Goal: Task Accomplishment & Management: Manage account settings

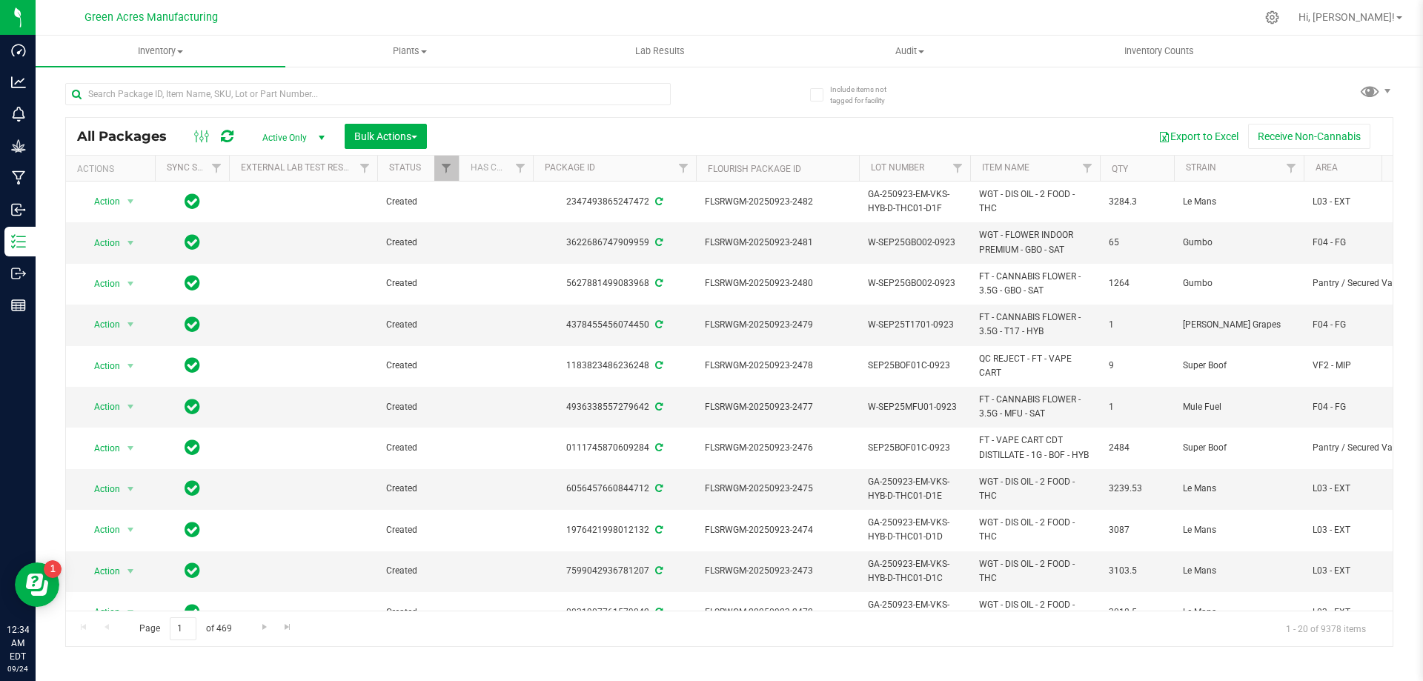
click at [1228, 90] on div "All Packages Active Only Active Only Lab Samples Locked All External Internal B…" at bounding box center [729, 358] width 1328 height 578
click at [289, 90] on input "text" at bounding box center [368, 94] width 606 height 22
type input "mfu"
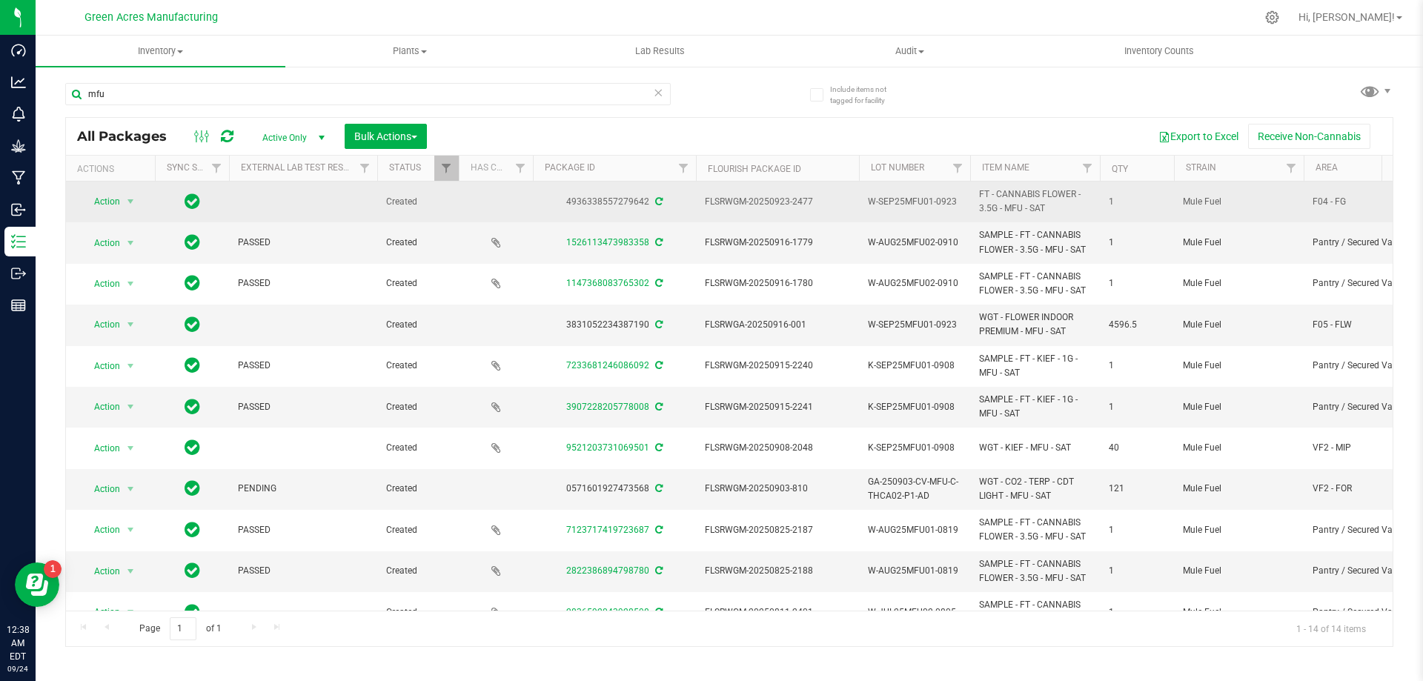
click at [923, 199] on span "W-SEP25MFU01-0923" at bounding box center [914, 202] width 93 height 14
click at [923, 199] on input "W-SEP25MFU01-0923" at bounding box center [911, 202] width 106 height 23
click at [143, 51] on span "Inventory" at bounding box center [161, 50] width 250 height 13
click at [144, 181] on span "From bill of materials" at bounding box center [103, 178] width 134 height 13
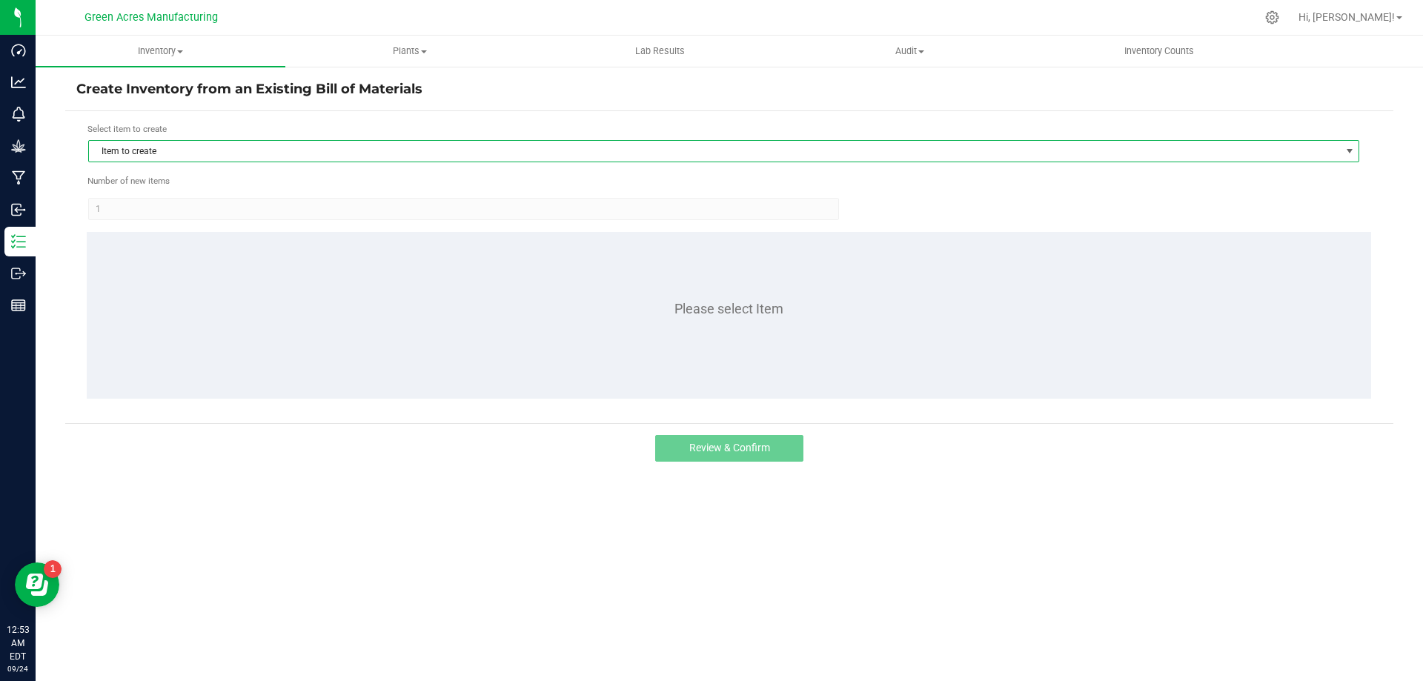
click at [198, 152] on span "Item to create" at bounding box center [714, 151] width 1251 height 21
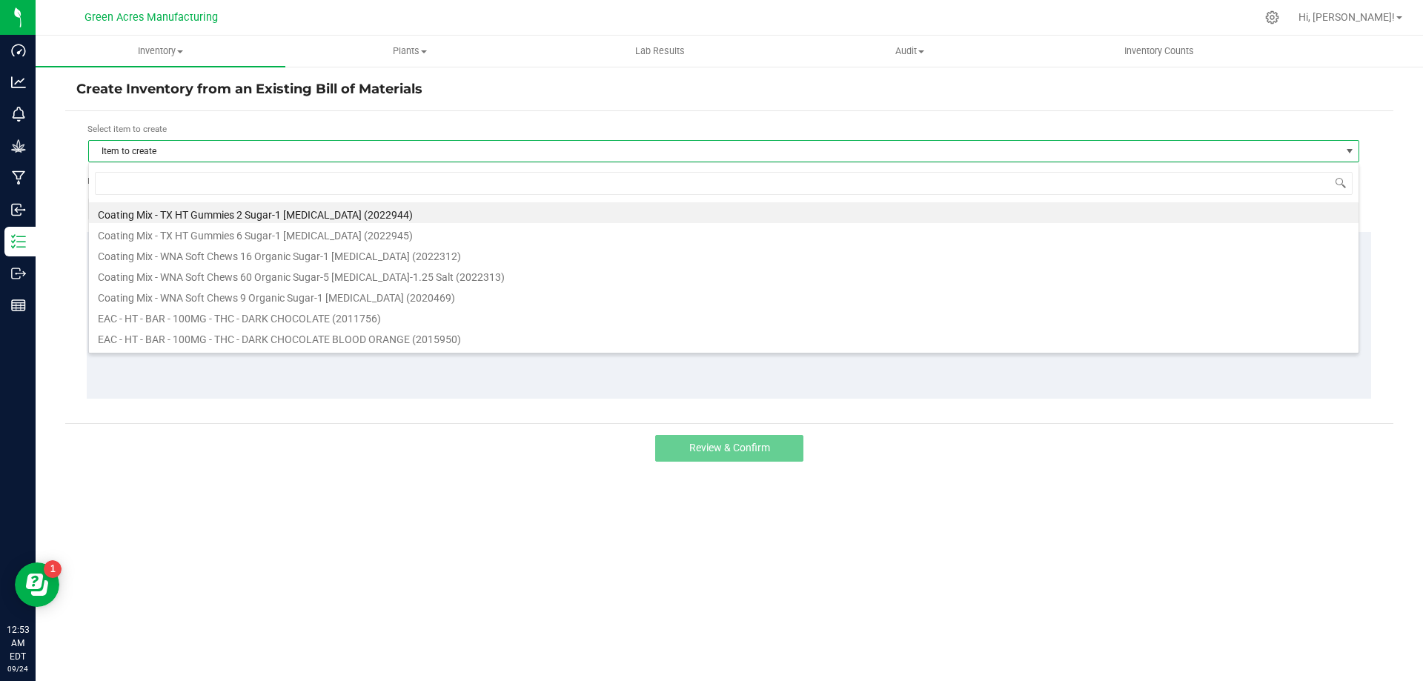
scroll to position [22, 1271]
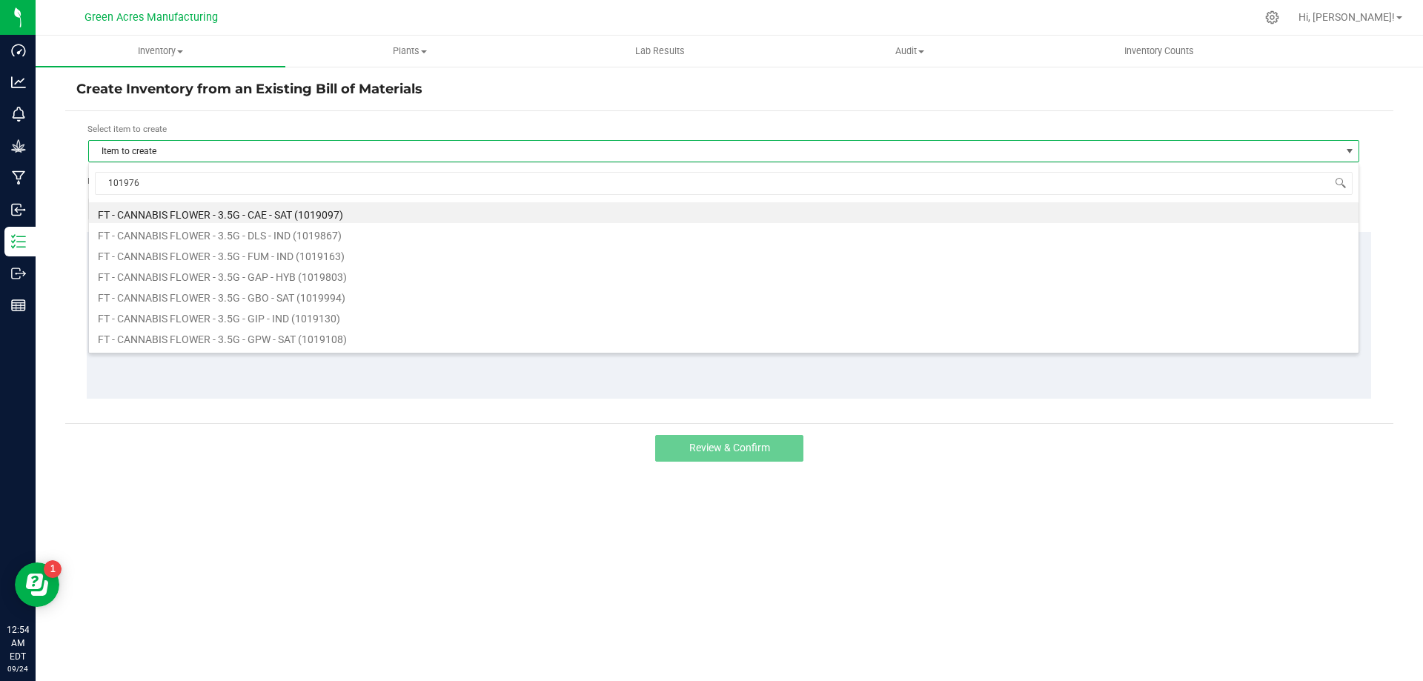
type input "1019761"
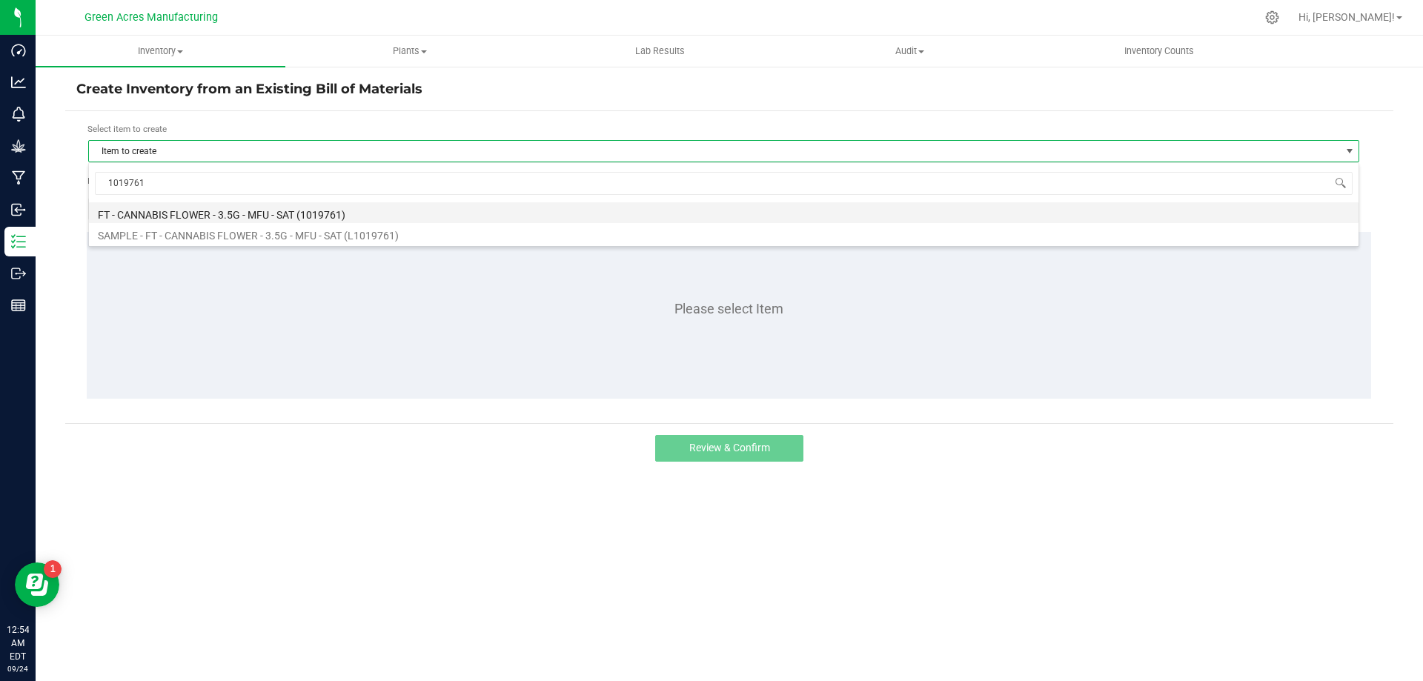
click at [232, 211] on li "FT - CANNABIS FLOWER - 3.5G - MFU - SAT (1019761)" at bounding box center [724, 212] width 1270 height 21
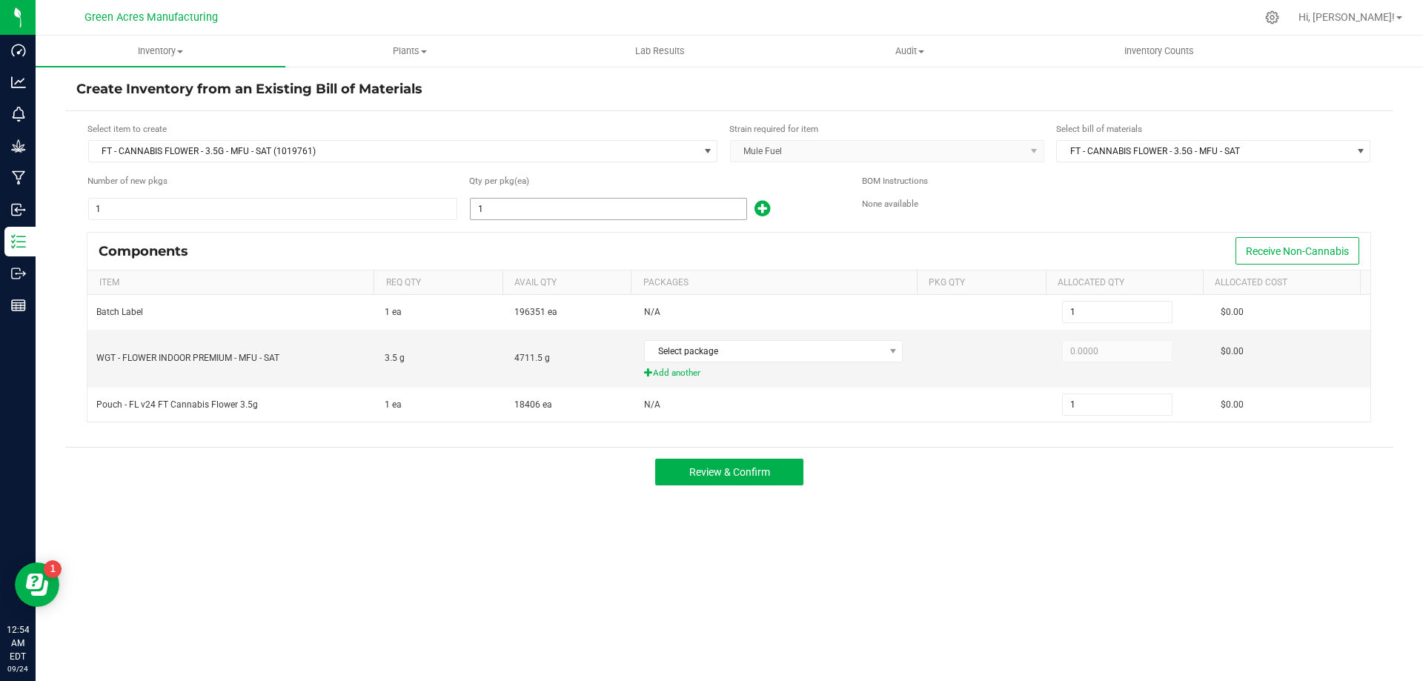
click at [544, 210] on input "1" at bounding box center [609, 209] width 276 height 21
type input "12"
type input "127"
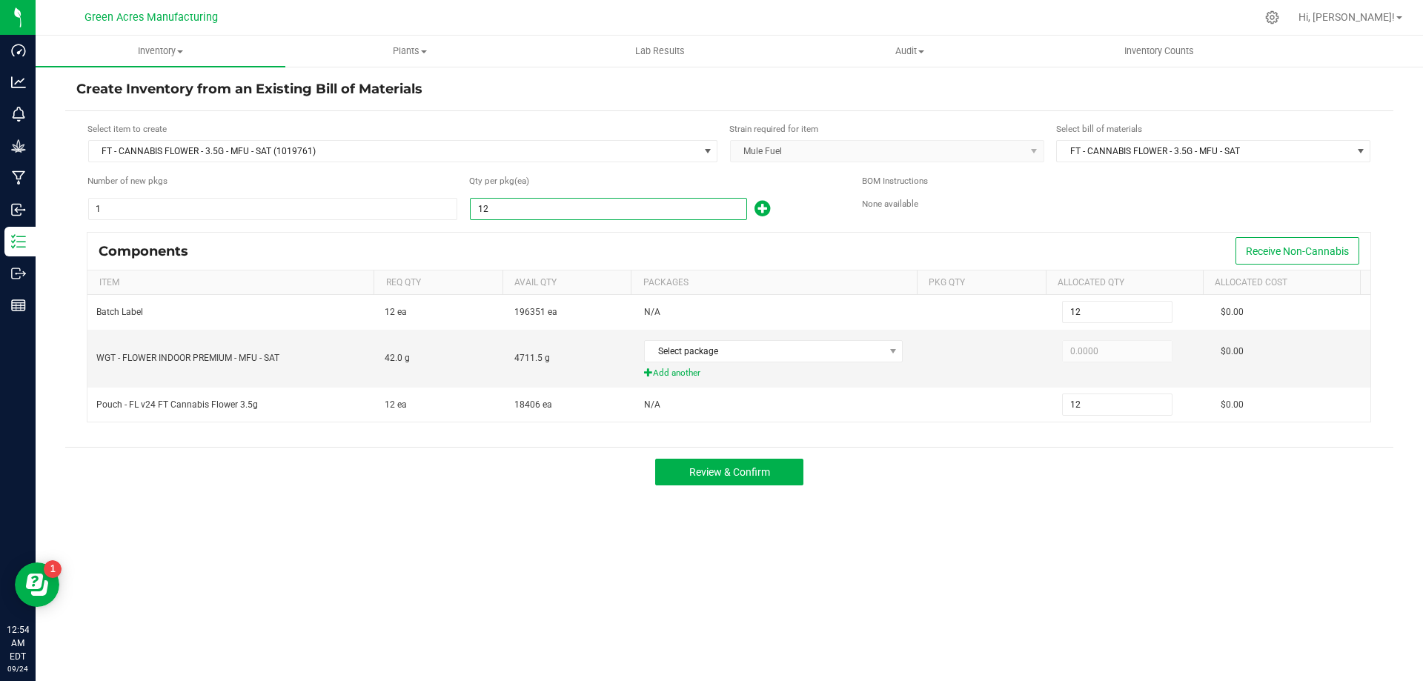
type input "127"
type input "1270"
type input "1,270"
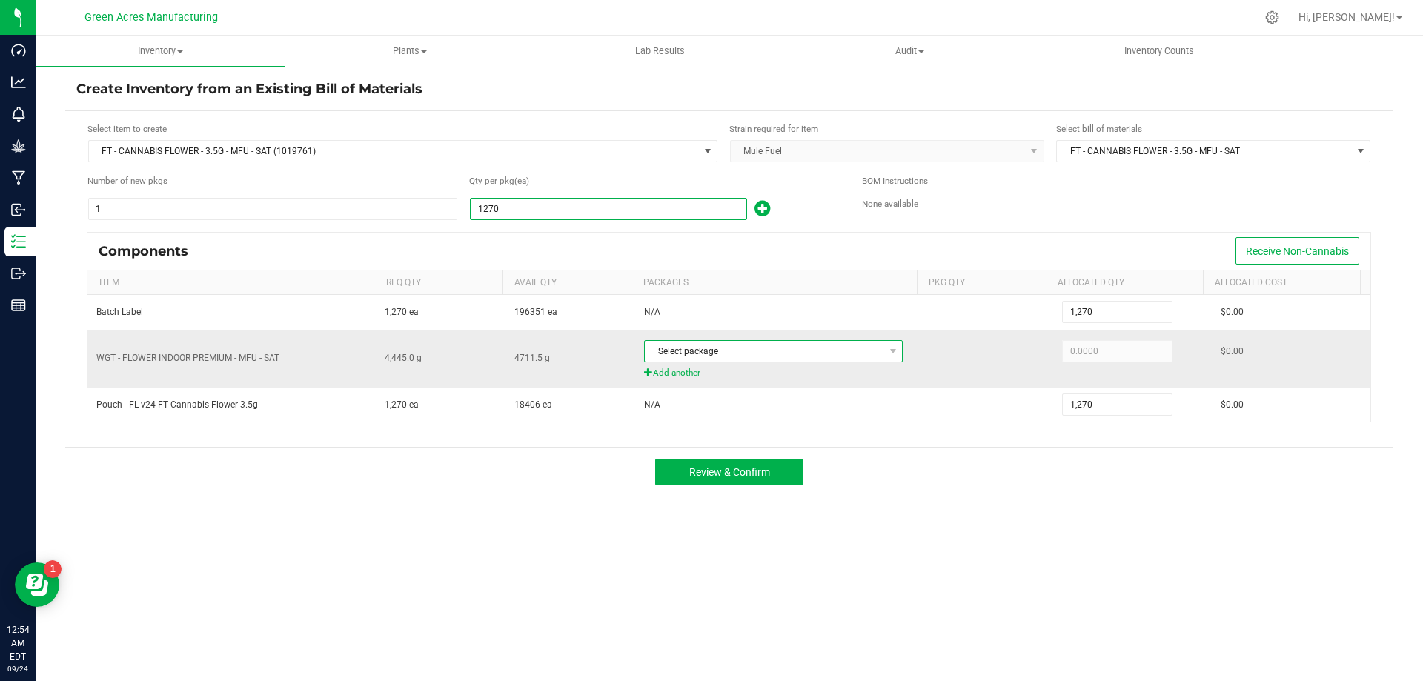
type input "1,270"
click at [794, 346] on span "Select package" at bounding box center [764, 351] width 239 height 21
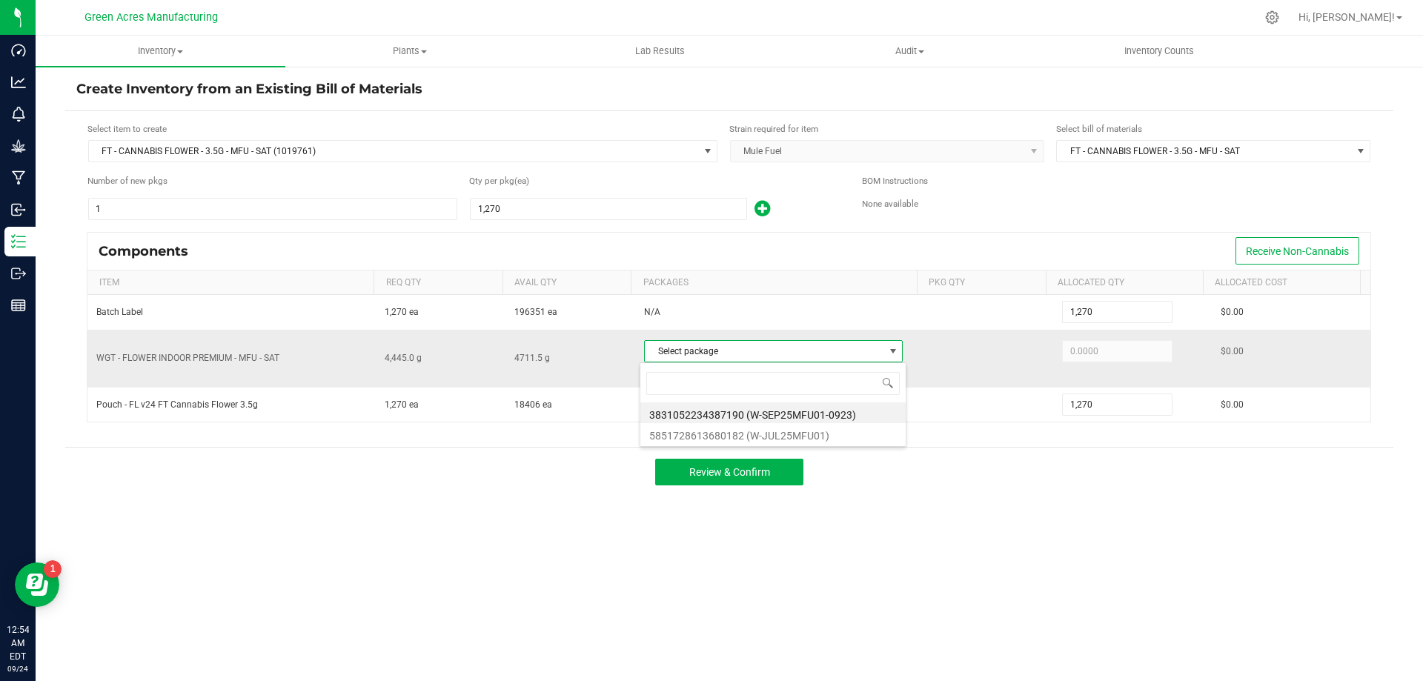
scroll to position [22, 256]
click at [855, 415] on li "3831052234387190 (W-SEP25MFU01-0923)" at bounding box center [772, 413] width 265 height 21
type input "4,445.0000"
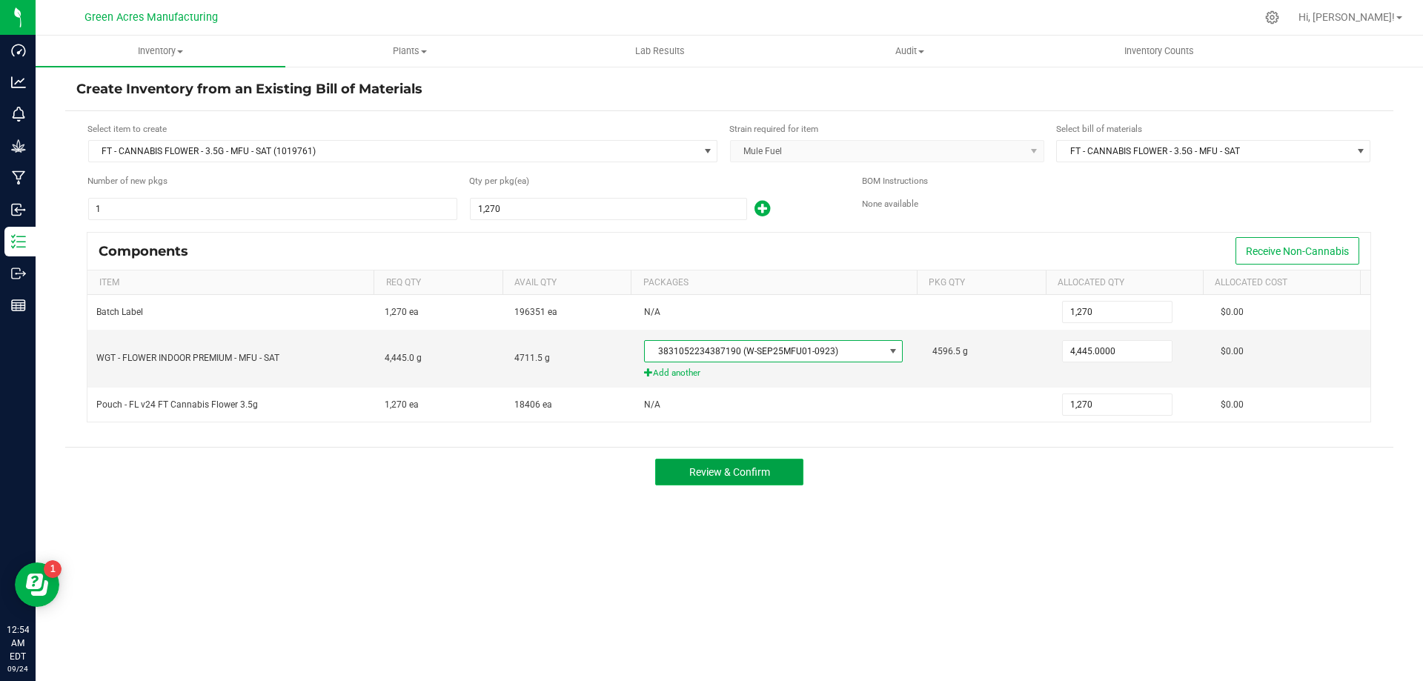
click at [764, 477] on span "Review & Confirm" at bounding box center [729, 472] width 81 height 12
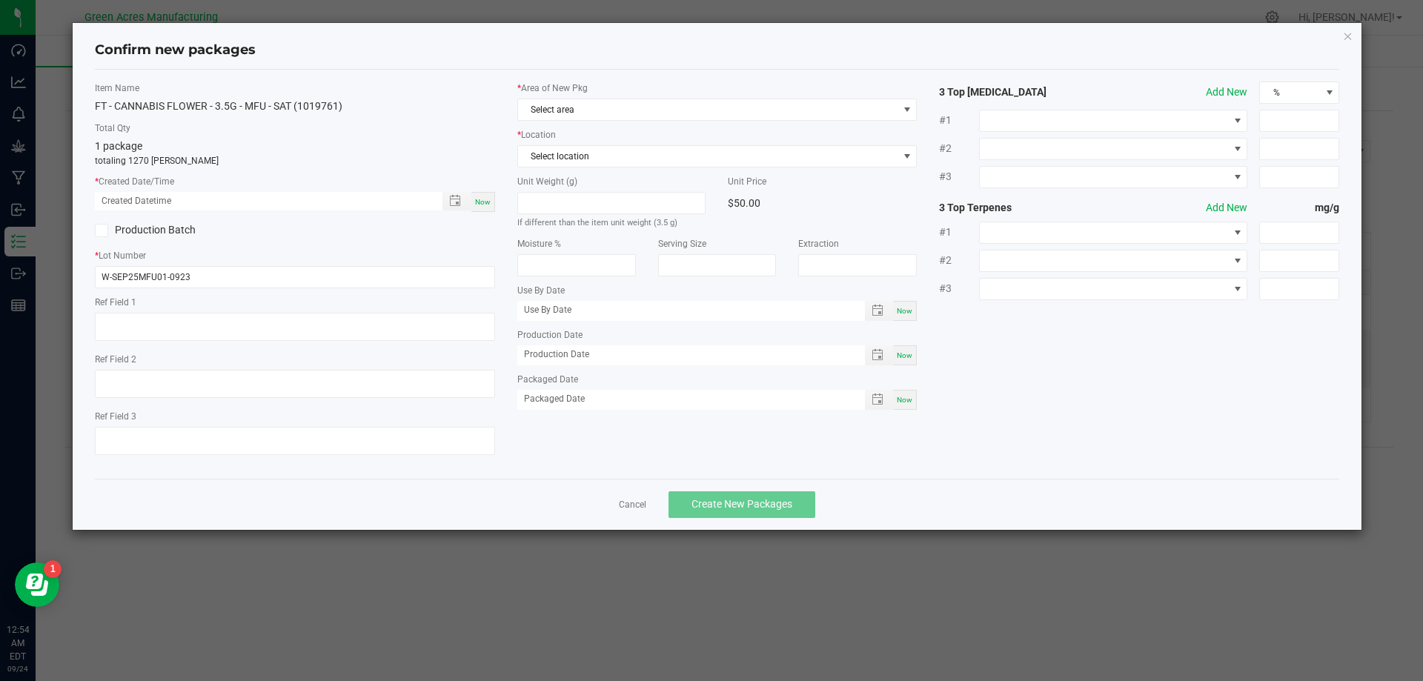
click at [478, 207] on div "Now" at bounding box center [483, 202] width 24 height 20
type input "[DATE] 12:54 AM"
click at [630, 104] on span "Select area" at bounding box center [708, 109] width 380 height 21
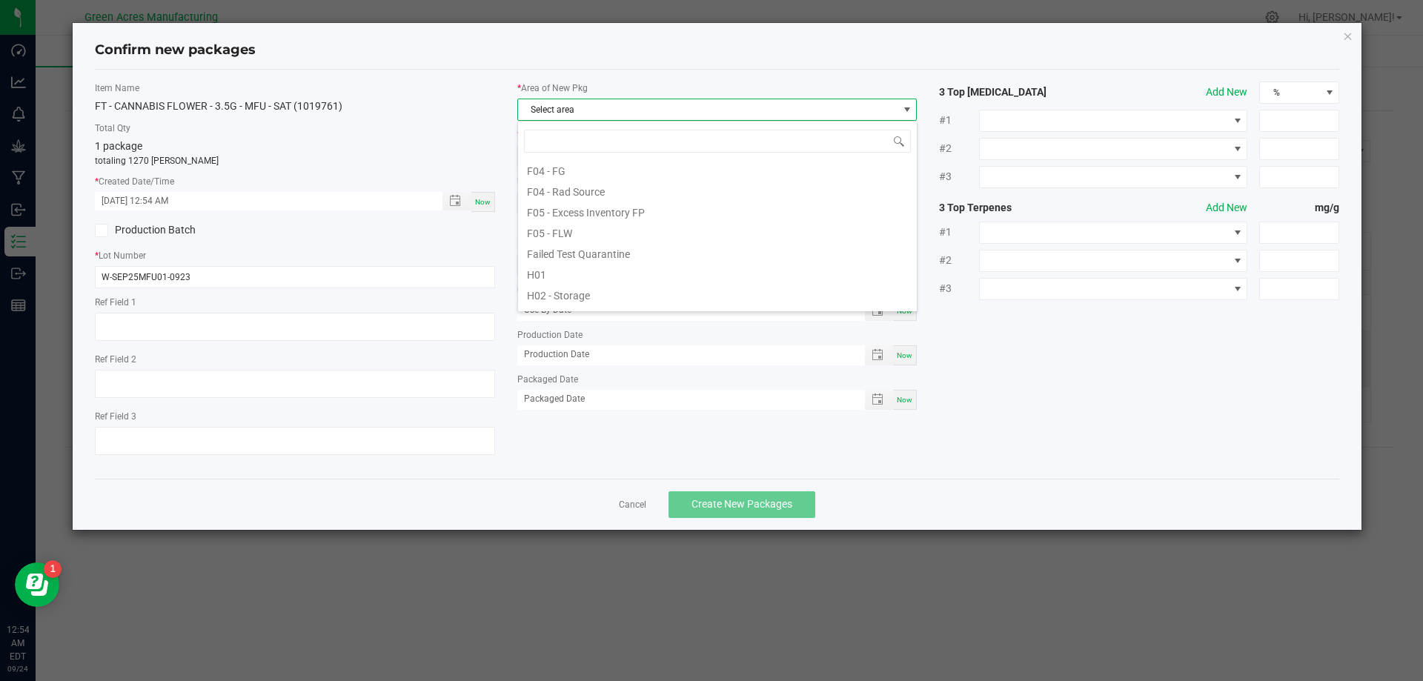
scroll to position [371, 0]
click at [603, 233] on li "Pantry / Secured Vault" at bounding box center [717, 235] width 399 height 21
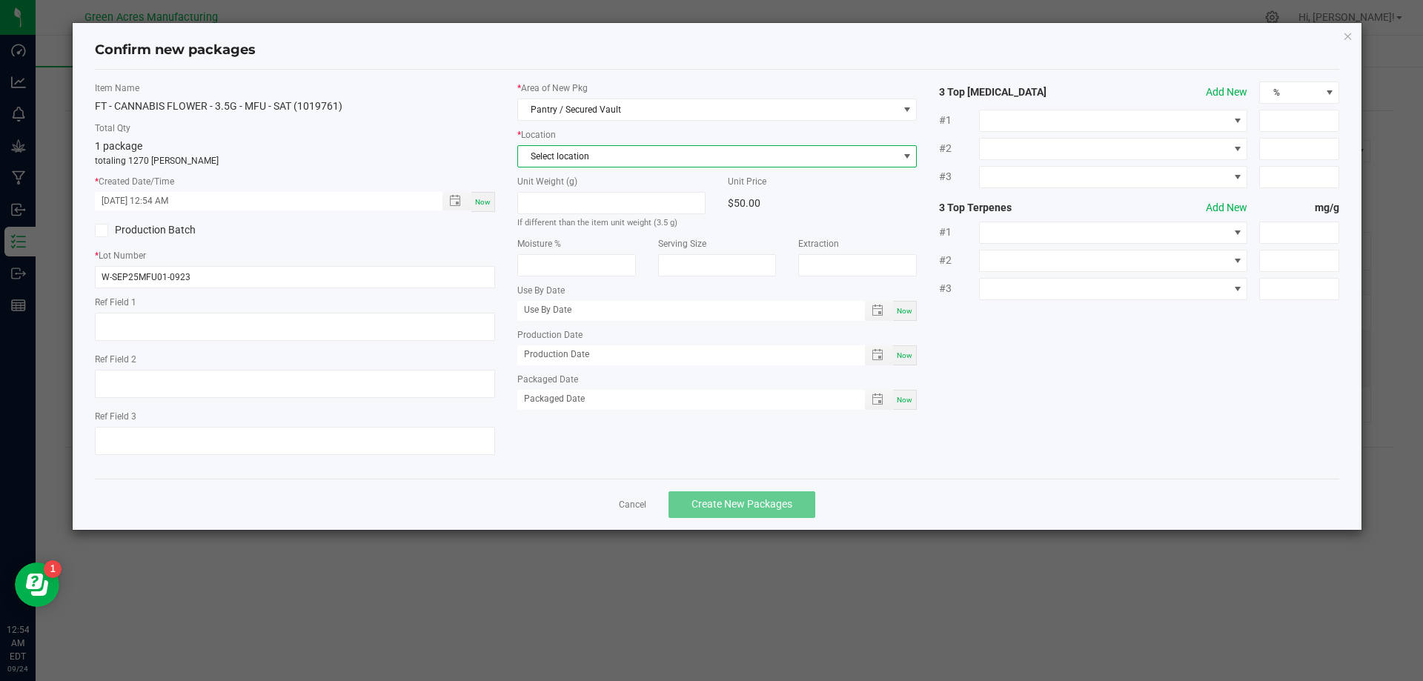
click at [614, 159] on span "Select location" at bounding box center [708, 156] width 380 height 21
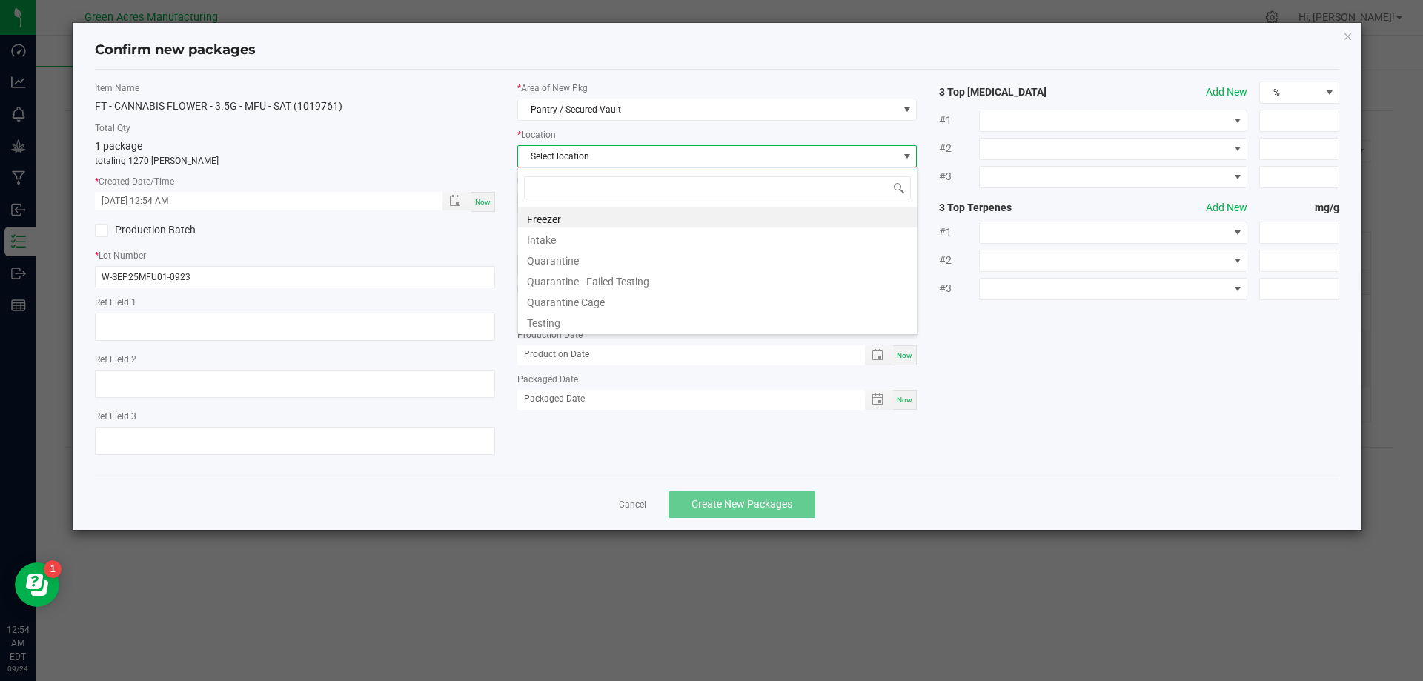
scroll to position [22, 400]
click at [575, 237] on li "Intake" at bounding box center [717, 238] width 399 height 21
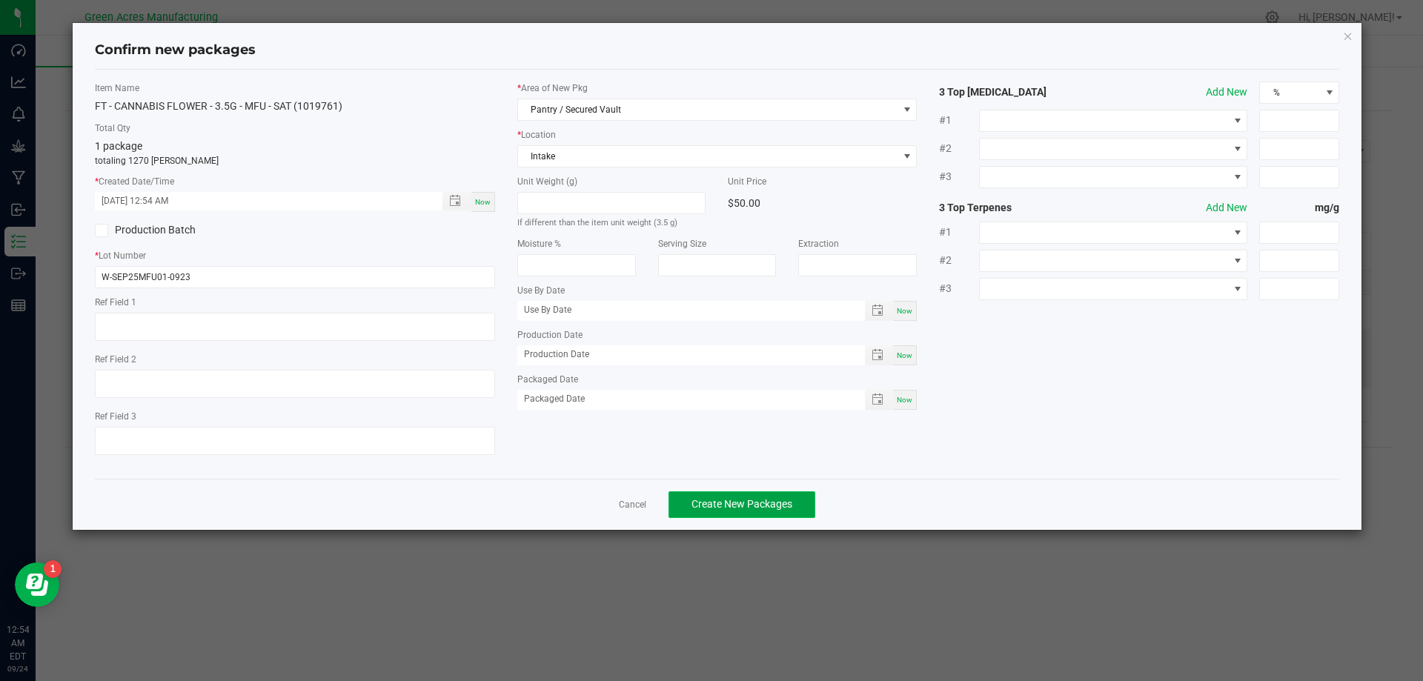
click at [720, 506] on span "Create New Packages" at bounding box center [742, 504] width 101 height 12
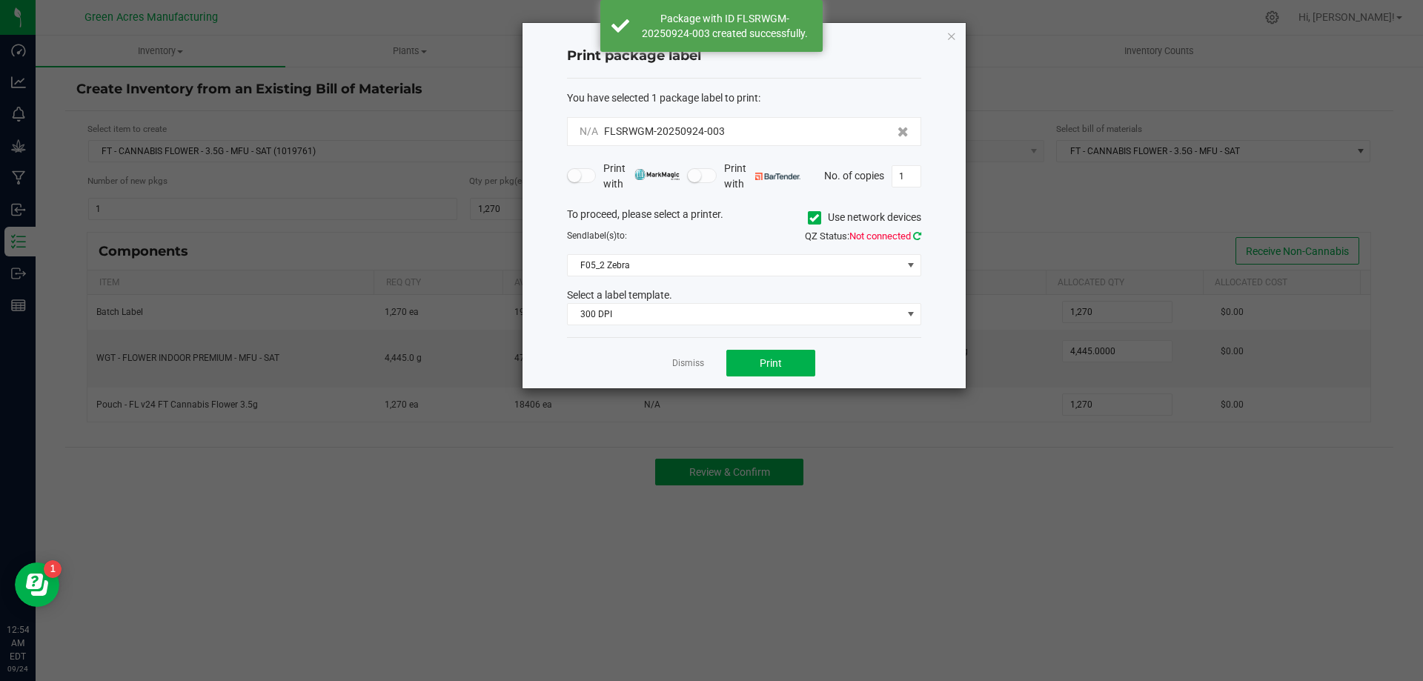
click at [913, 235] on icon at bounding box center [917, 236] width 8 height 10
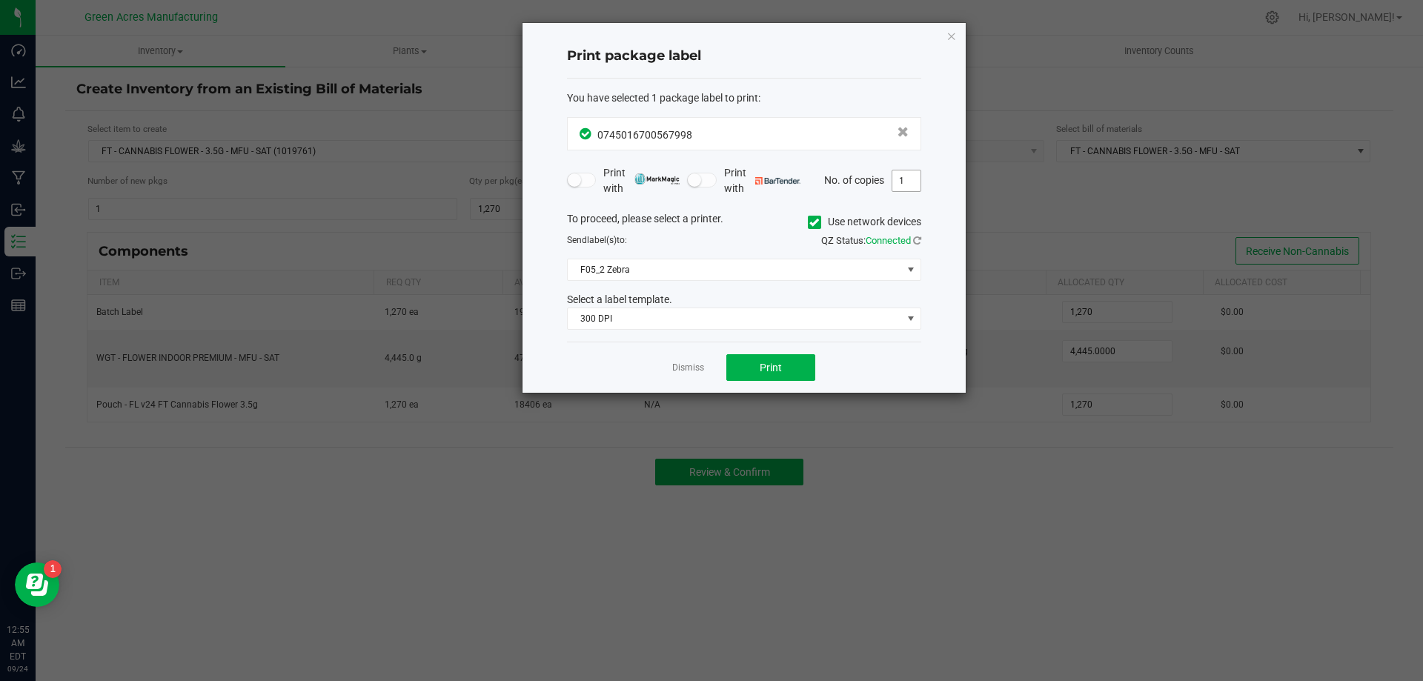
click at [898, 183] on input "1" at bounding box center [906, 180] width 28 height 21
type input "2"
click at [796, 357] on button "Print" at bounding box center [770, 367] width 89 height 27
click at [683, 370] on link "Dismiss" at bounding box center [688, 368] width 32 height 13
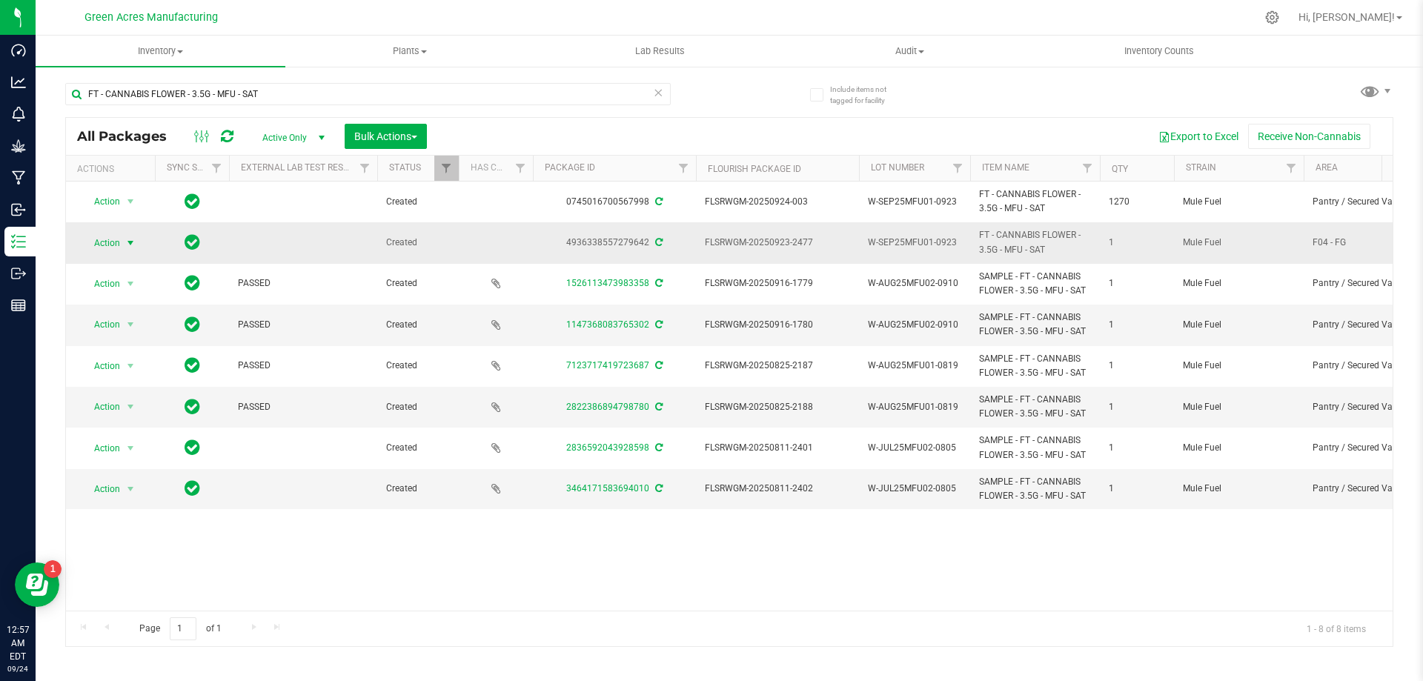
click at [114, 237] on span "Action" at bounding box center [101, 243] width 40 height 21
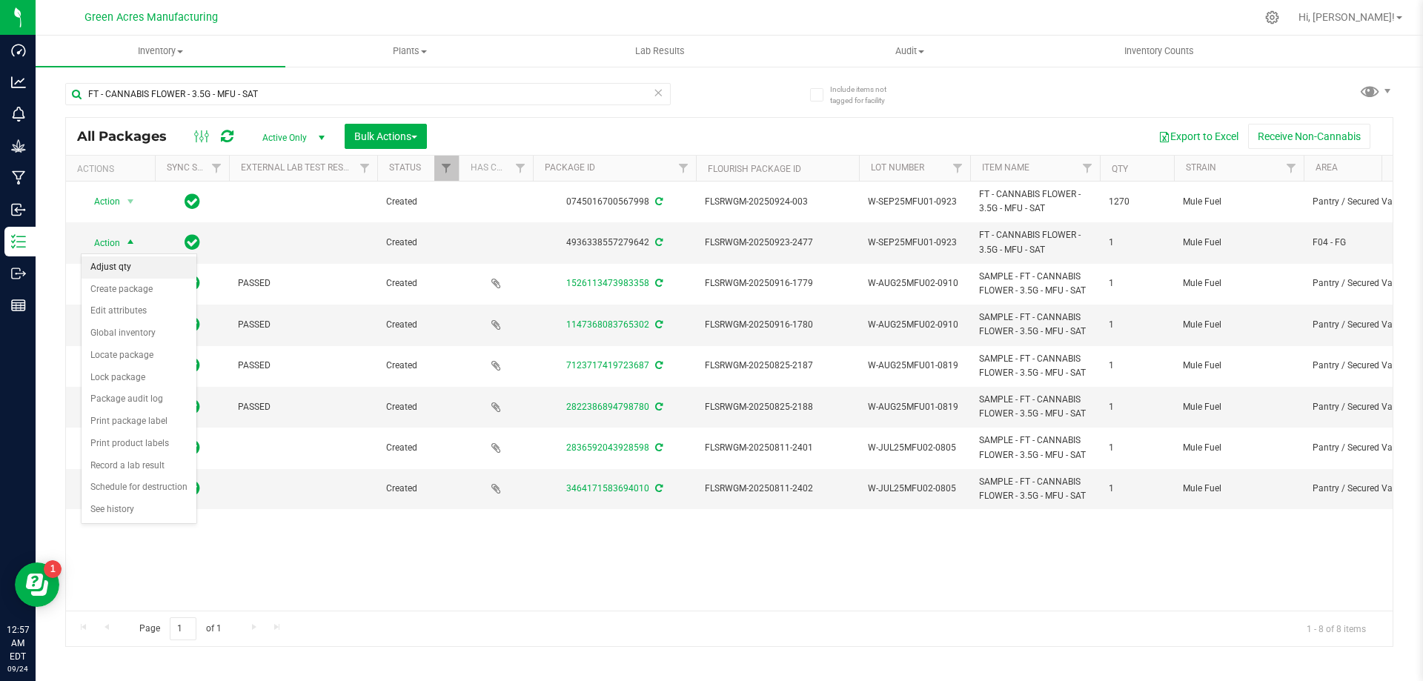
click at [118, 271] on li "Adjust qty" at bounding box center [139, 267] width 115 height 22
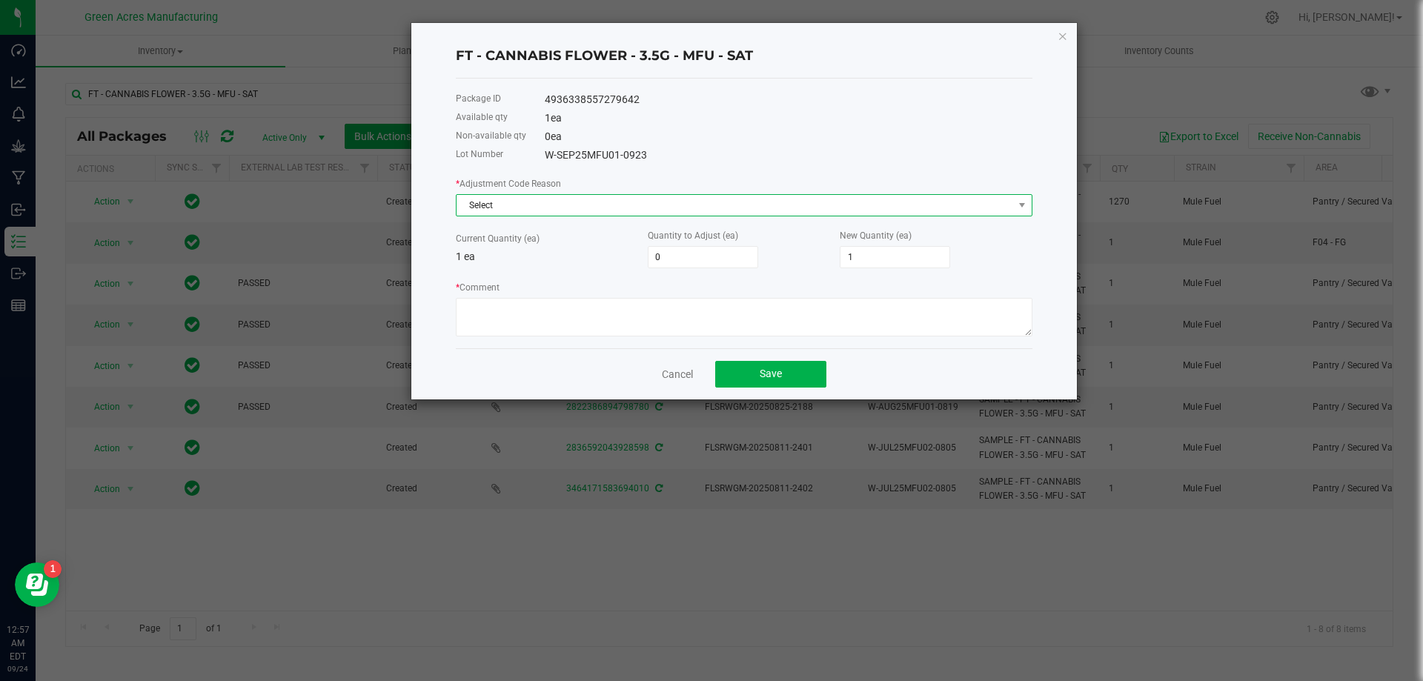
click at [583, 205] on span "Select" at bounding box center [735, 205] width 557 height 21
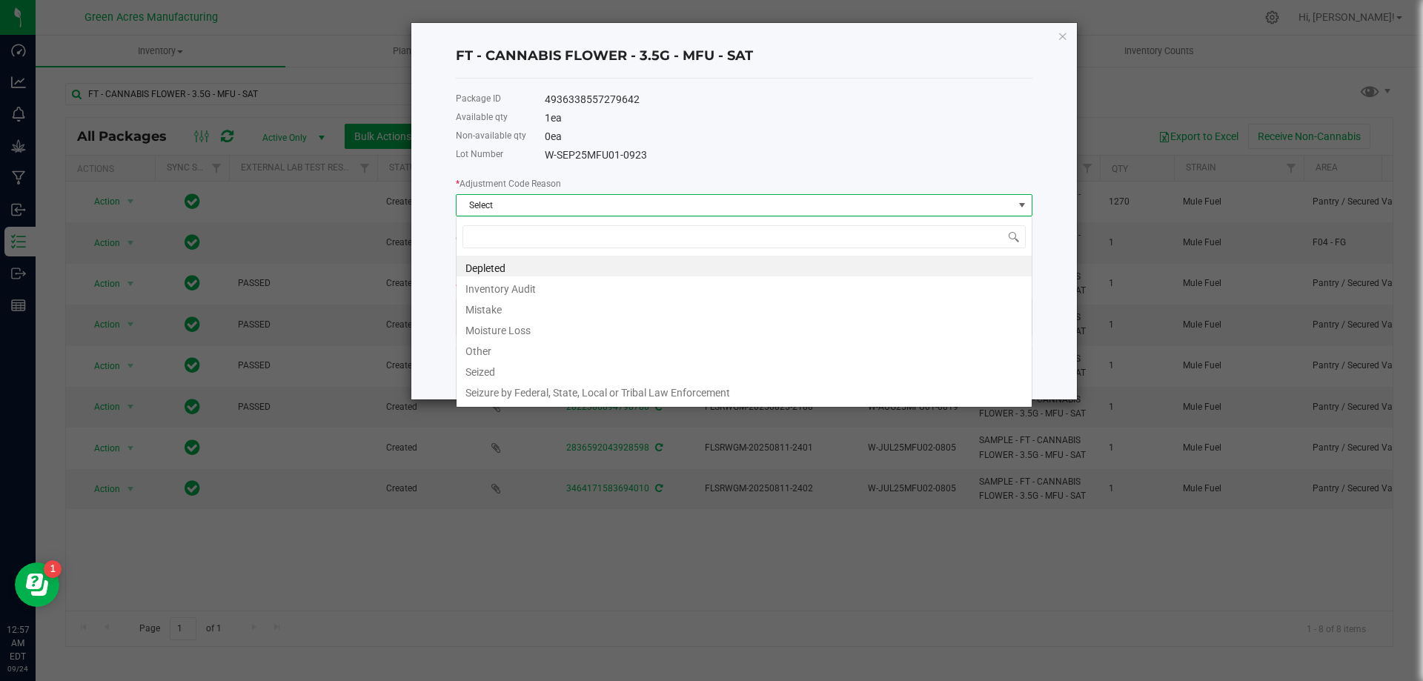
scroll to position [22, 577]
click at [492, 271] on li "Depleted" at bounding box center [744, 266] width 575 height 21
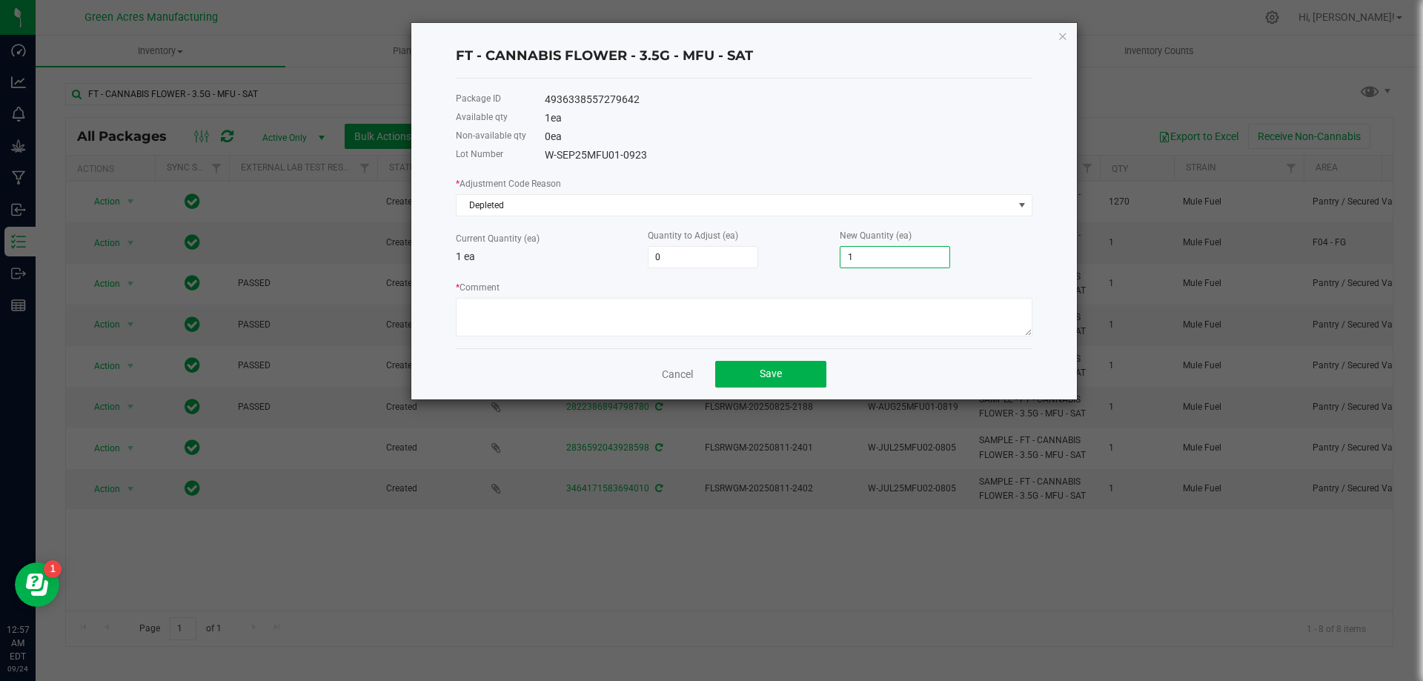
click at [947, 262] on input "1" at bounding box center [895, 257] width 109 height 21
type input "-1"
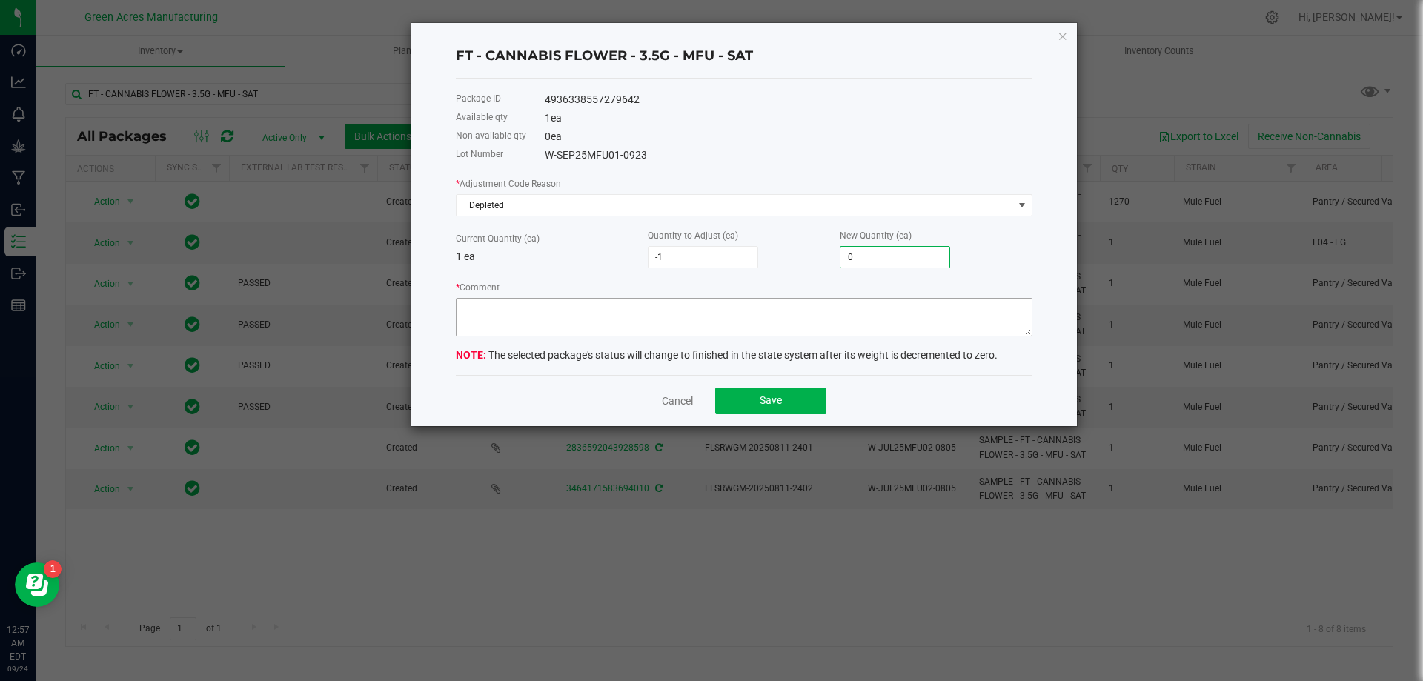
type input "0"
click at [826, 311] on textarea "* Comment" at bounding box center [744, 317] width 577 height 39
type textarea "Zeroing out 1 of 1 package."
click at [809, 396] on button "Save" at bounding box center [770, 401] width 111 height 27
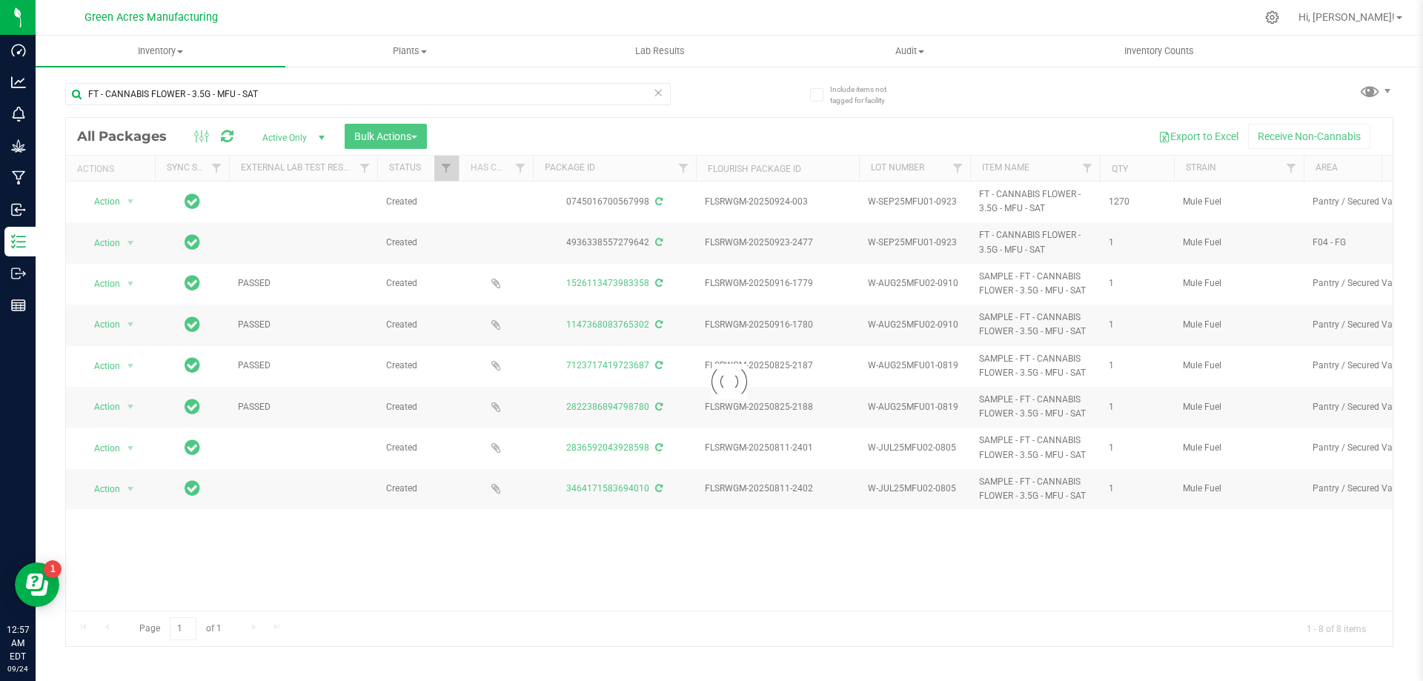
click at [662, 99] on icon at bounding box center [658, 92] width 10 height 18
click at [622, 99] on input "text" at bounding box center [368, 94] width 606 height 22
type input "3831052234387190"
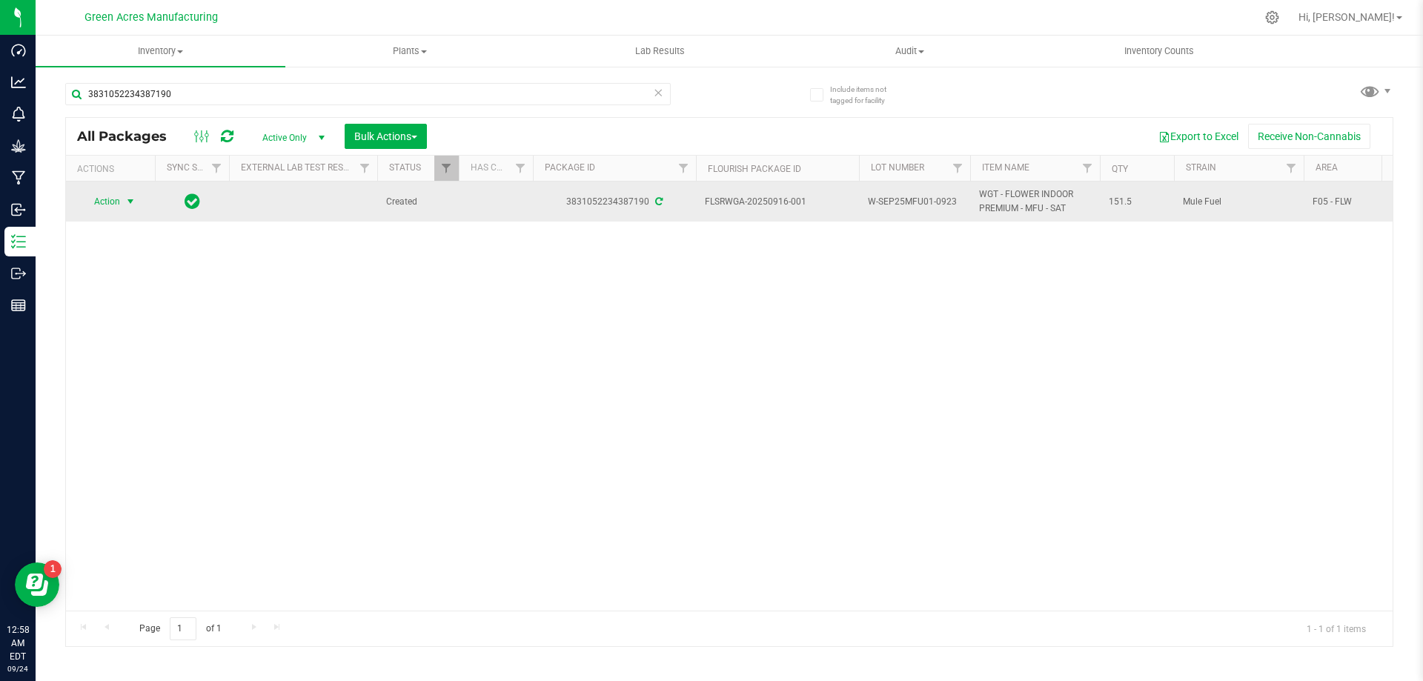
click at [110, 208] on span "Action" at bounding box center [101, 201] width 40 height 21
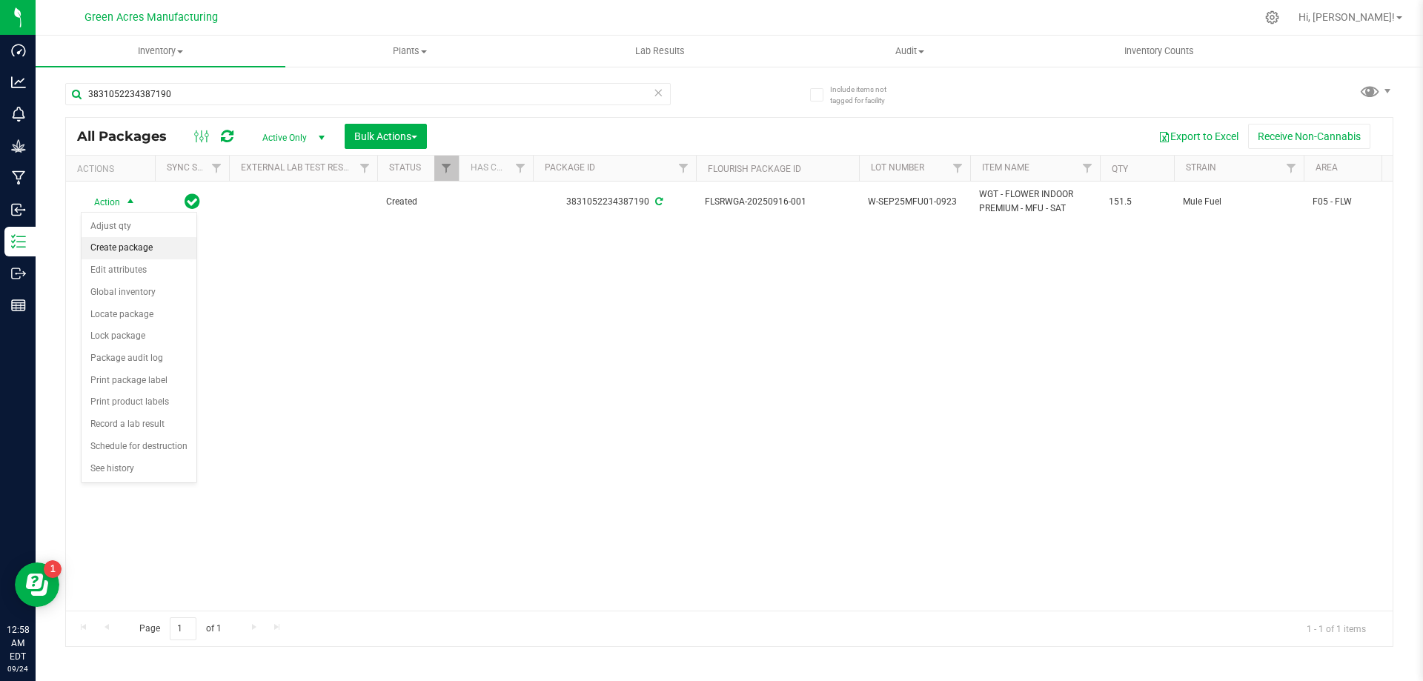
click at [144, 243] on li "Create package" at bounding box center [139, 248] width 115 height 22
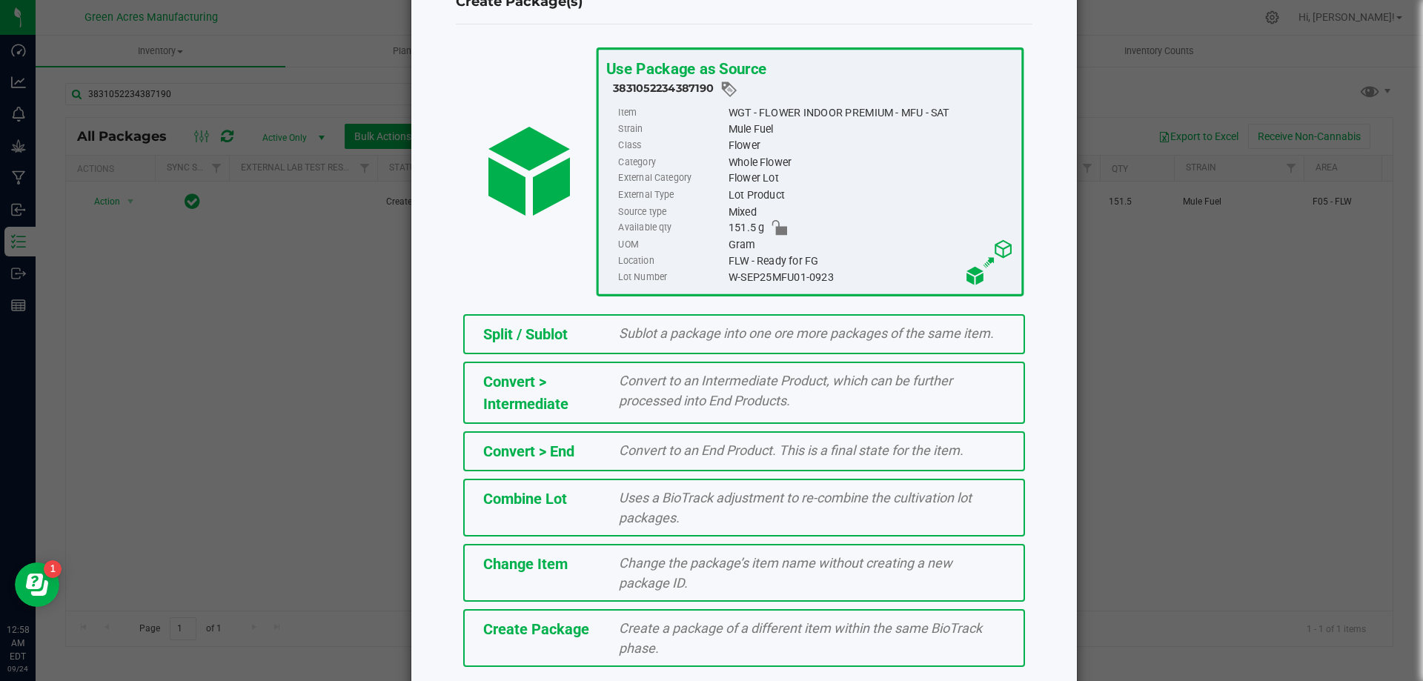
scroll to position [107, 0]
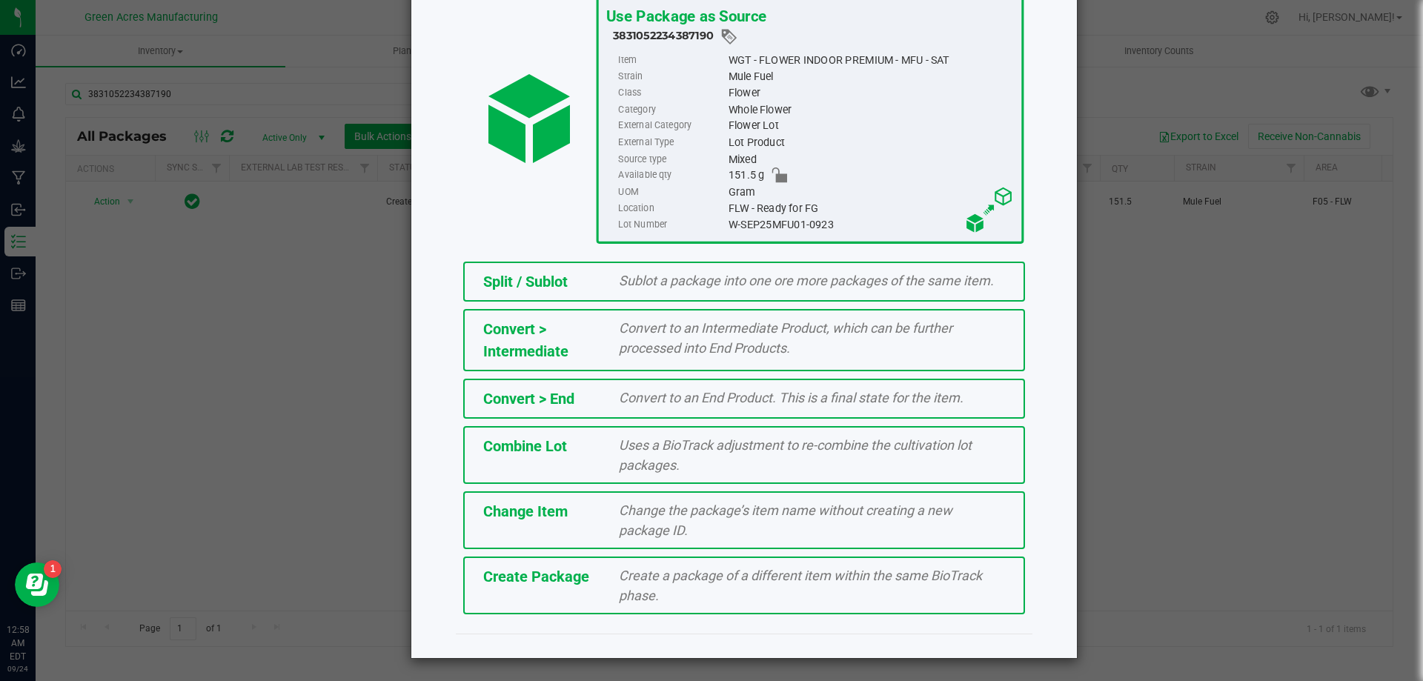
click at [686, 575] on span "Create a package of a different item within the same BioTrack phase." at bounding box center [800, 586] width 363 height 36
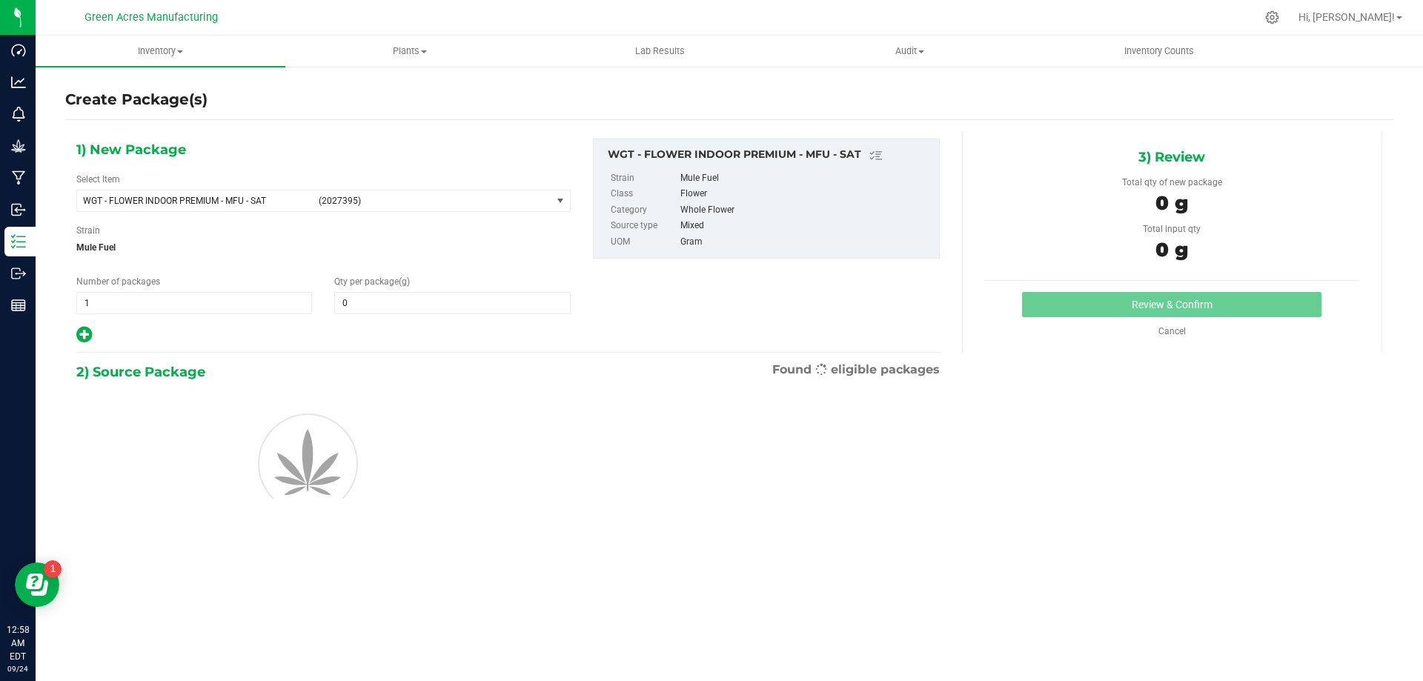
type input "0.0000"
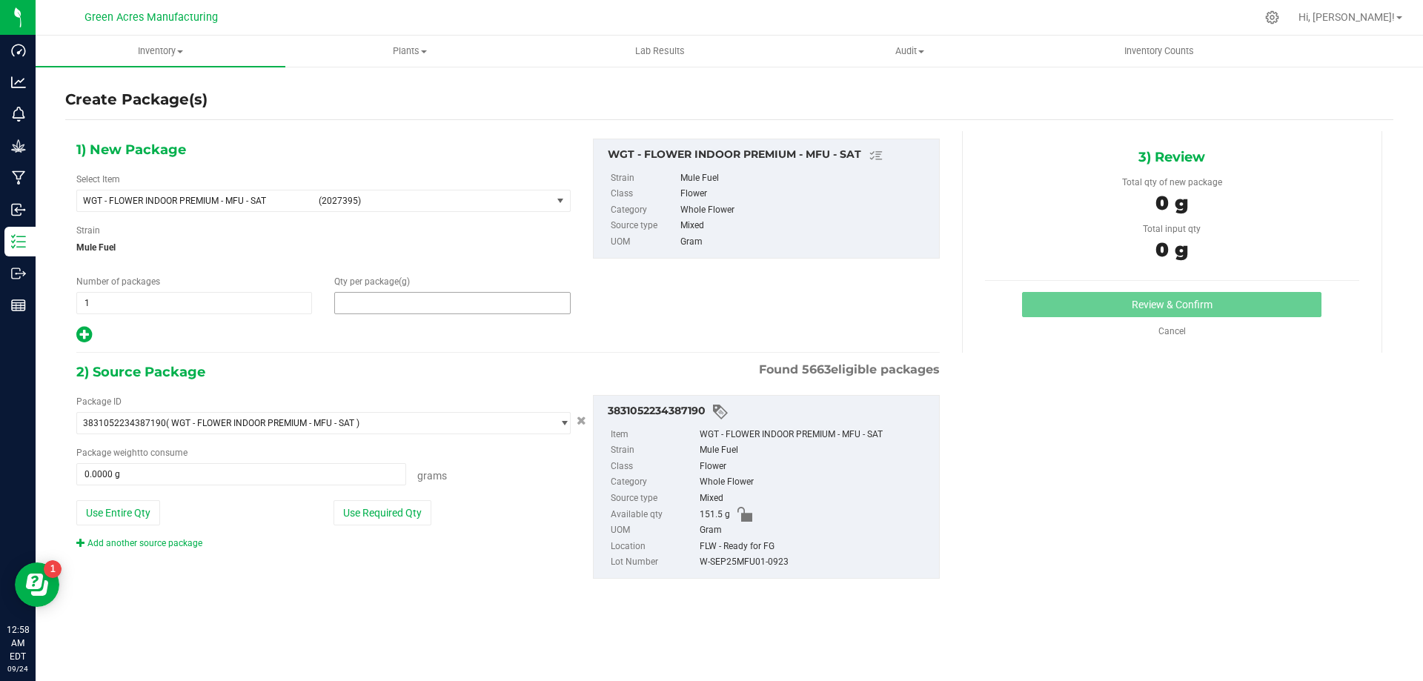
click at [431, 303] on span at bounding box center [452, 303] width 236 height 22
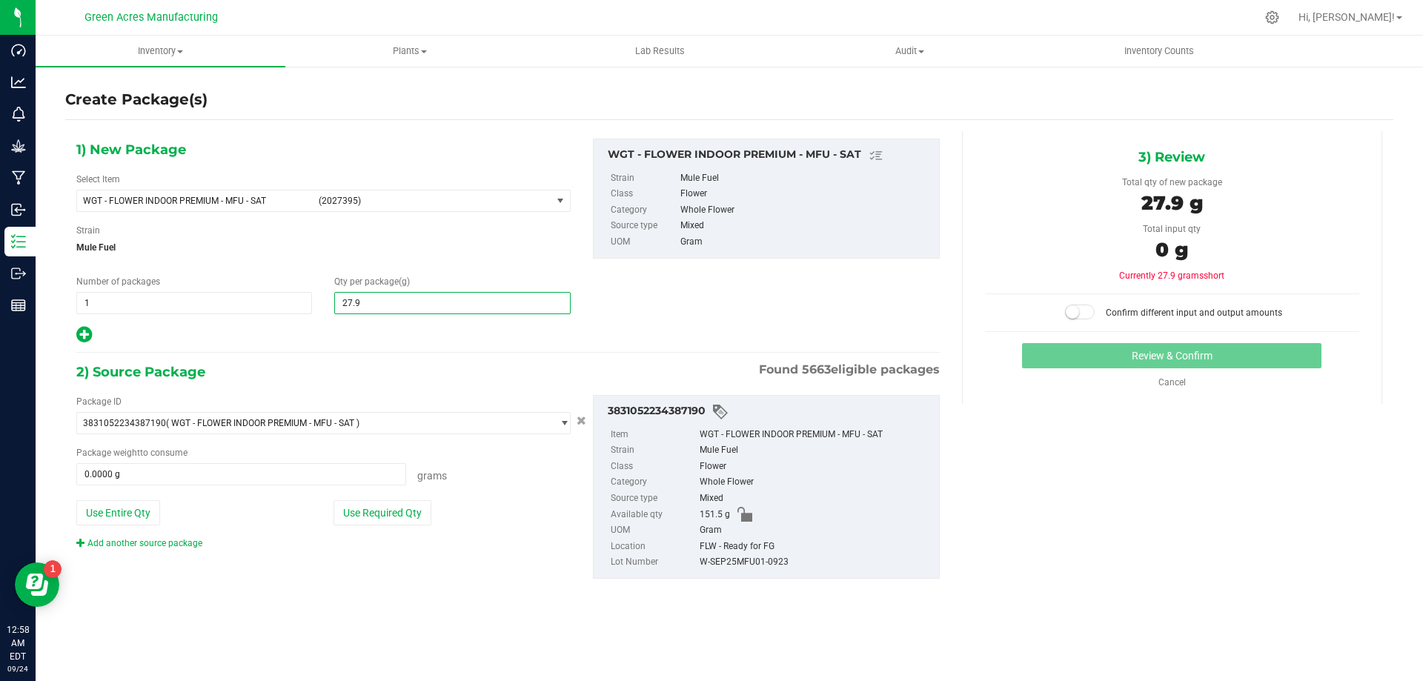
type input "27.94"
type input "27.9400"
click at [377, 515] on button "Use Required Qty" at bounding box center [383, 512] width 98 height 25
type input "27.9400 g"
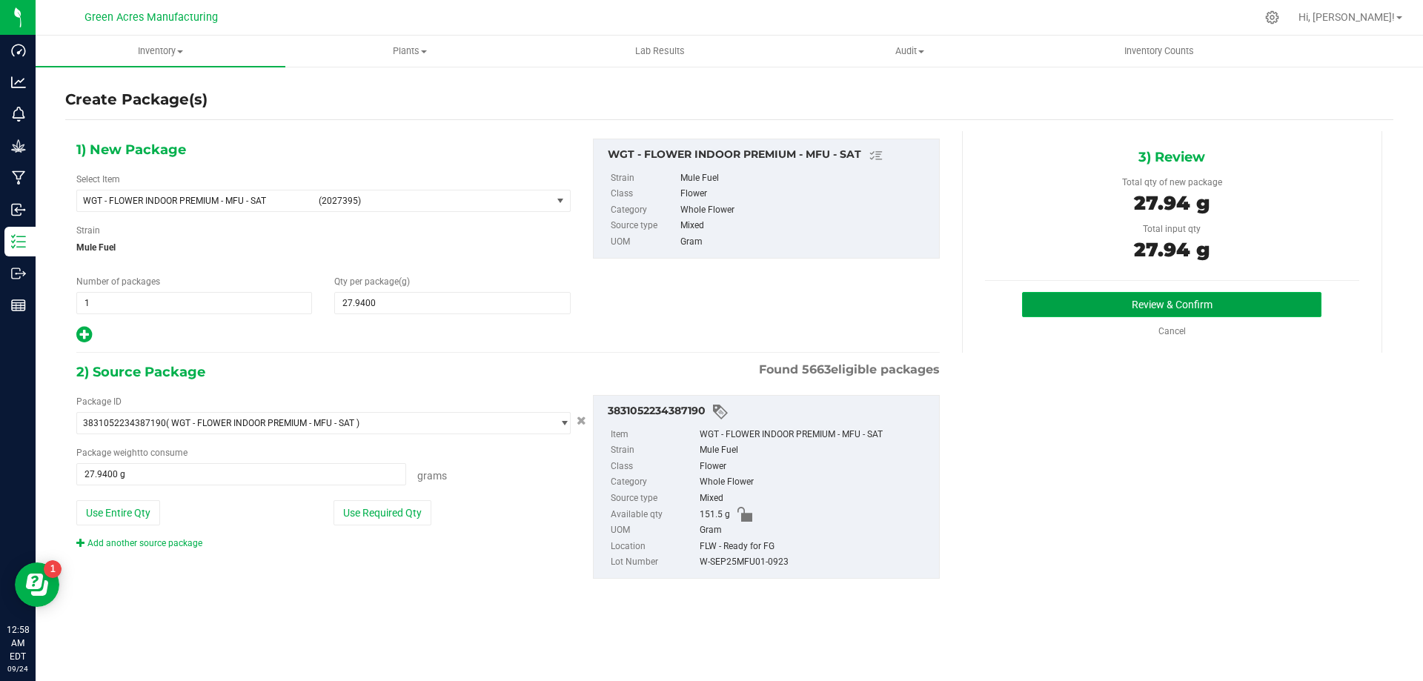
click at [1108, 309] on button "Review & Confirm" at bounding box center [1171, 304] width 299 height 25
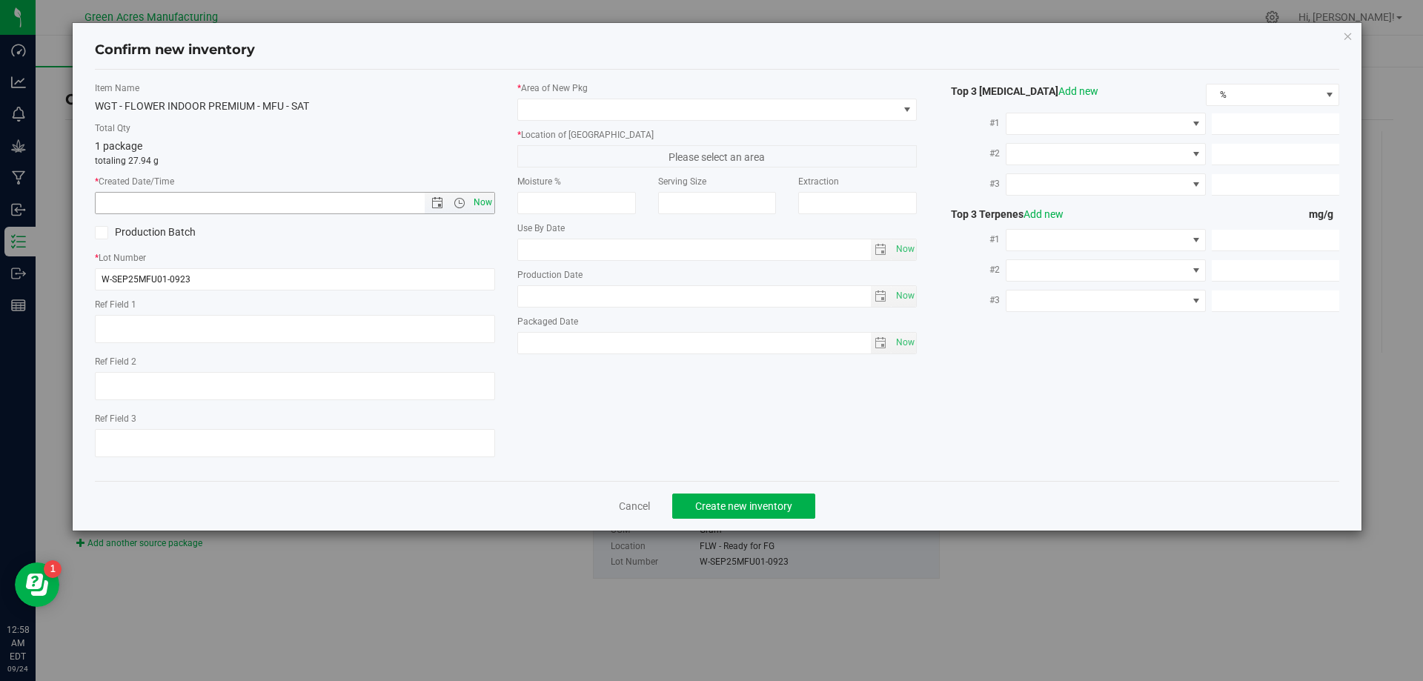
click at [487, 203] on span "Now" at bounding box center [482, 202] width 25 height 21
type input "[DATE] 12:58 AM"
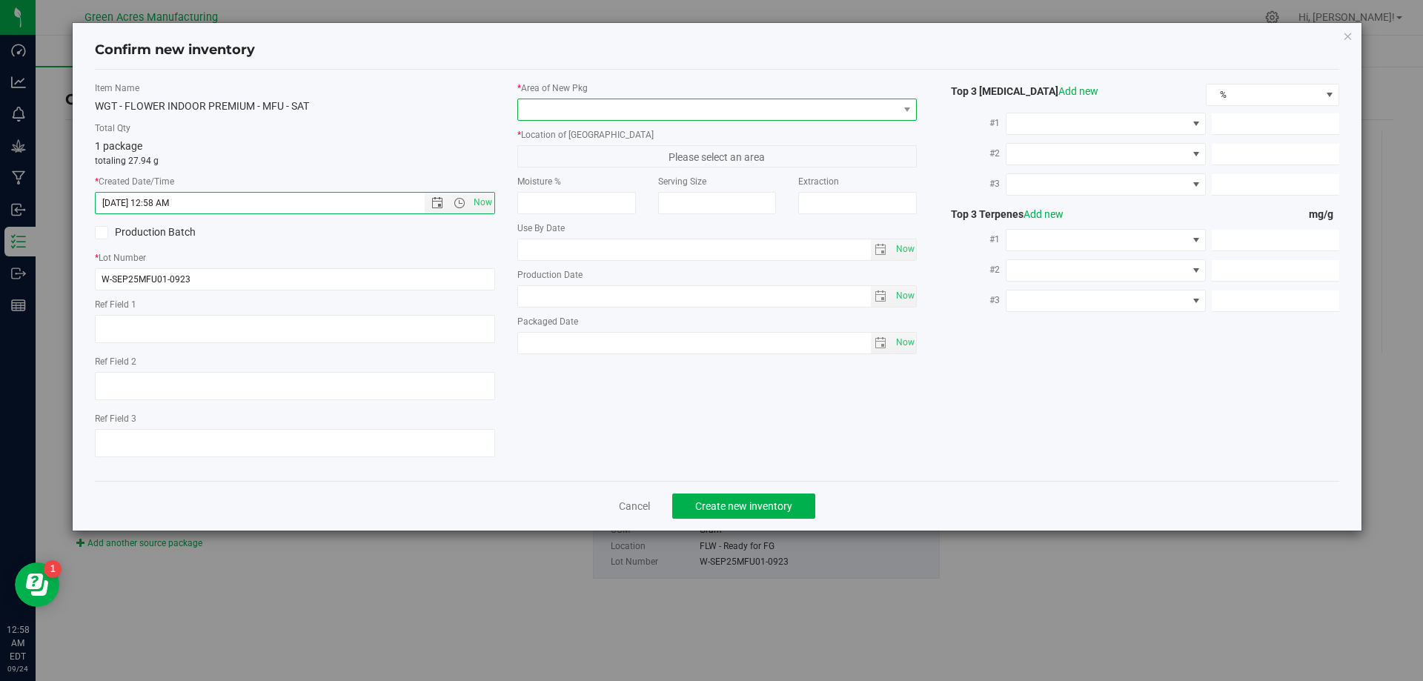
click at [599, 117] on span at bounding box center [708, 109] width 380 height 21
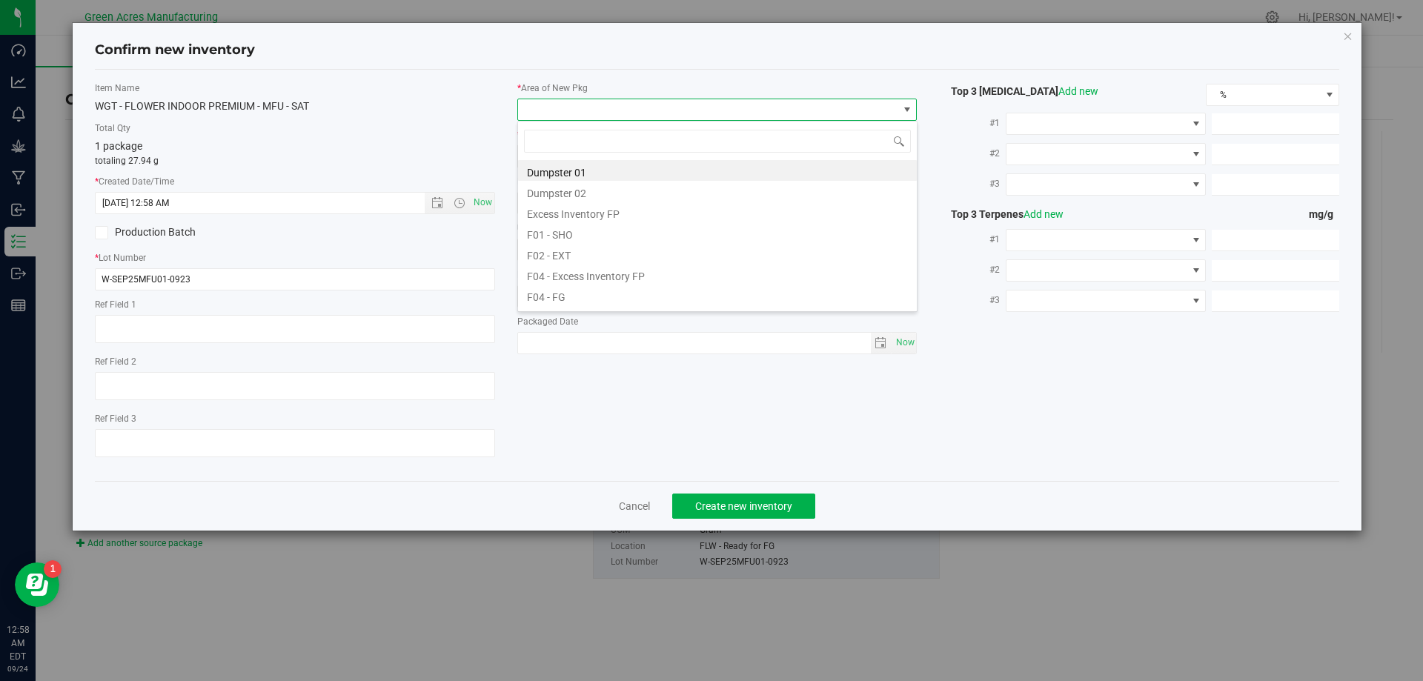
scroll to position [74, 0]
click at [591, 217] on li "F04 - FG" at bounding box center [717, 221] width 399 height 21
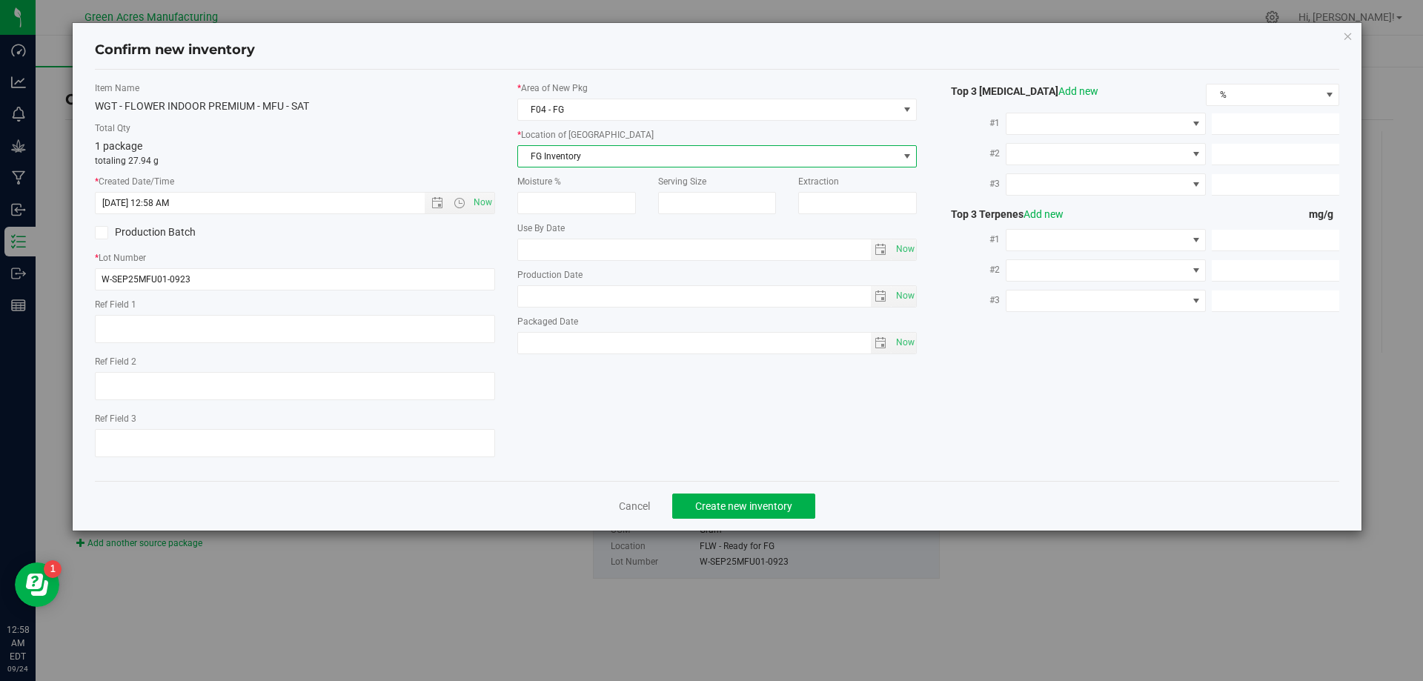
click at [606, 153] on span "FG Inventory" at bounding box center [708, 156] width 380 height 21
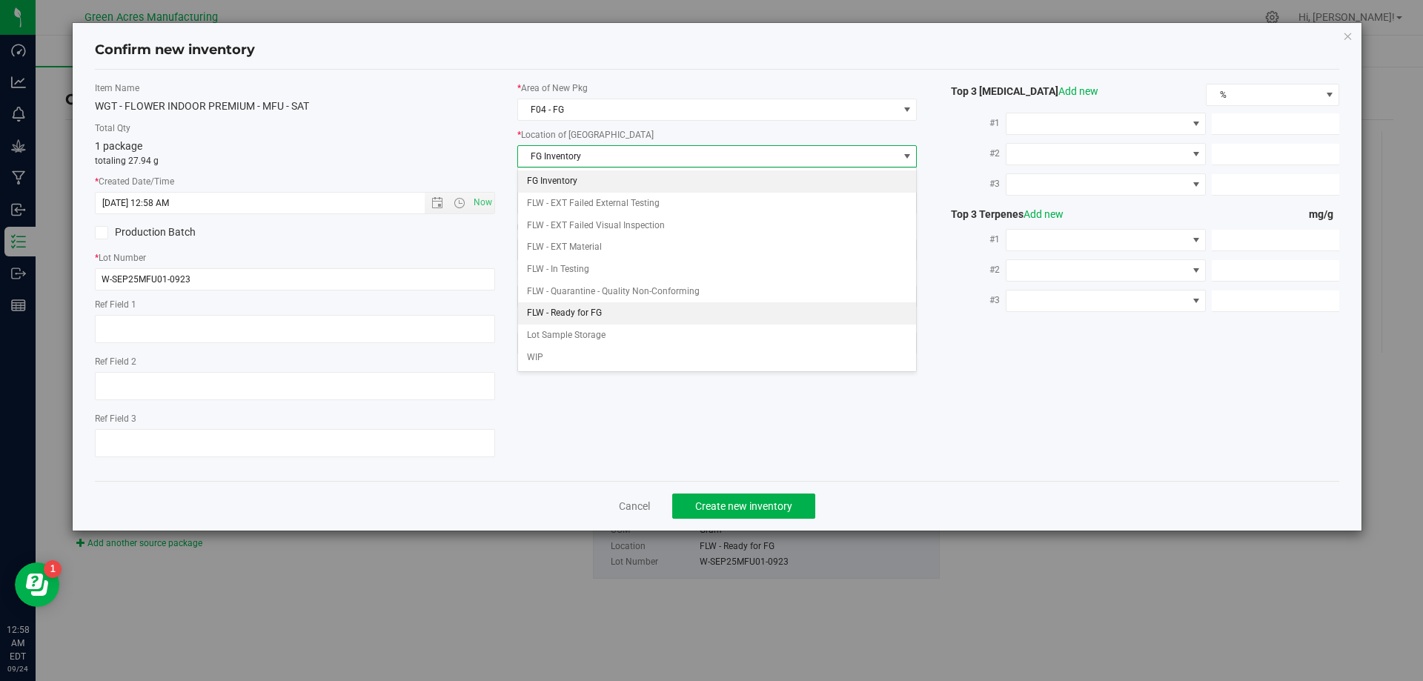
drag, startPoint x: 623, startPoint y: 319, endPoint x: 641, endPoint y: 334, distance: 23.6
click at [623, 318] on li "FLW - Ready for FG" at bounding box center [717, 313] width 399 height 22
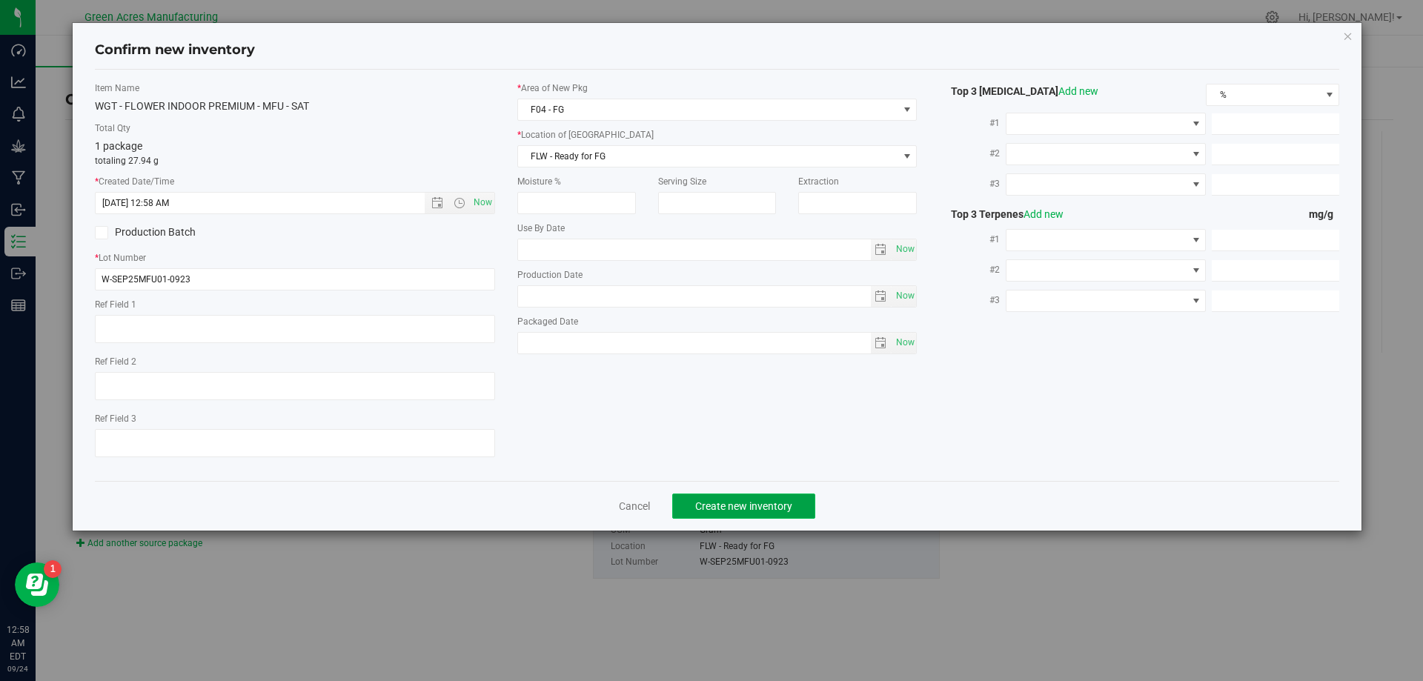
click at [785, 503] on span "Create new inventory" at bounding box center [743, 506] width 97 height 12
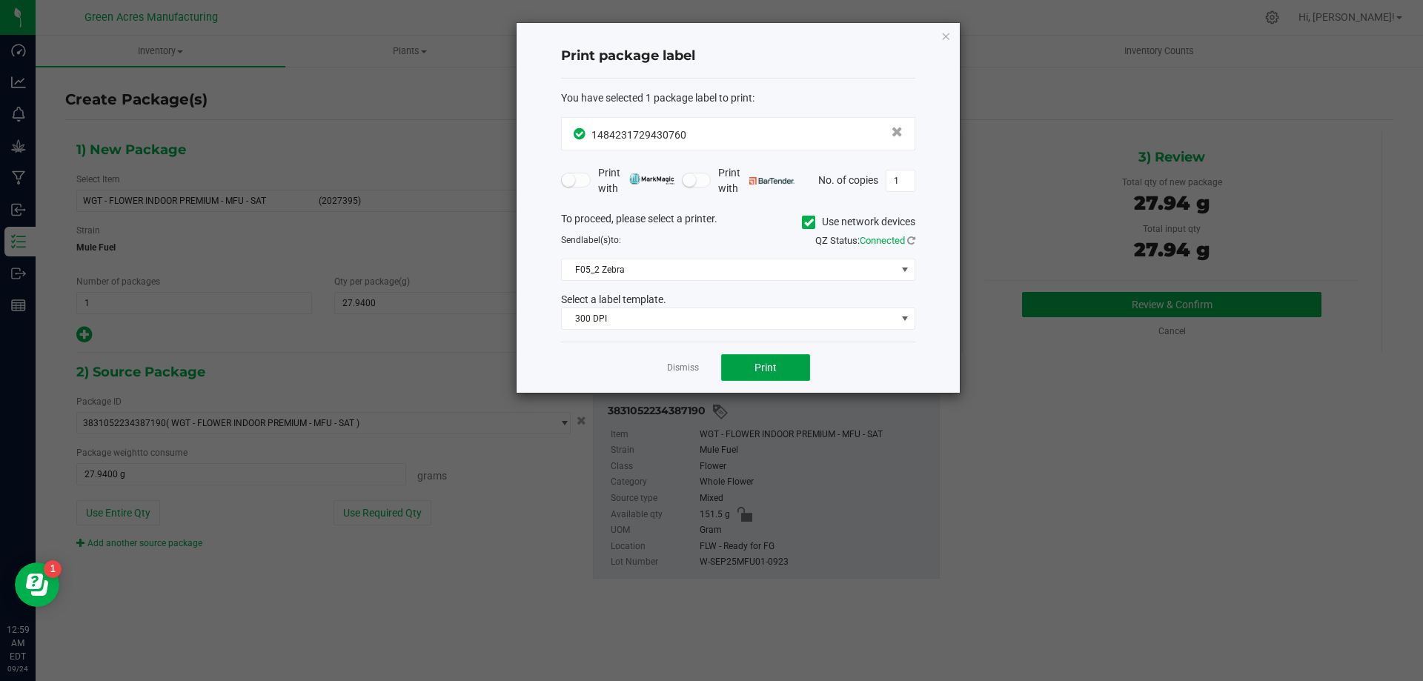
click at [786, 362] on button "Print" at bounding box center [765, 367] width 89 height 27
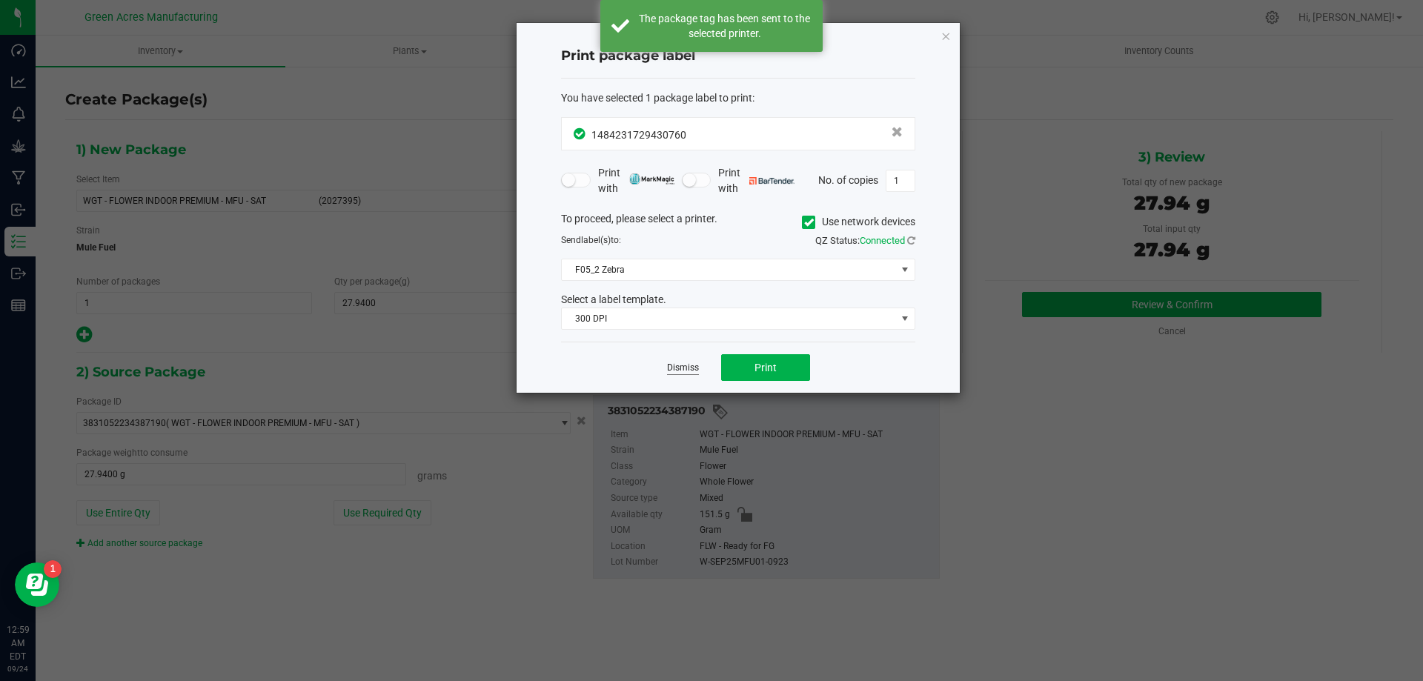
click at [680, 363] on link "Dismiss" at bounding box center [683, 368] width 32 height 13
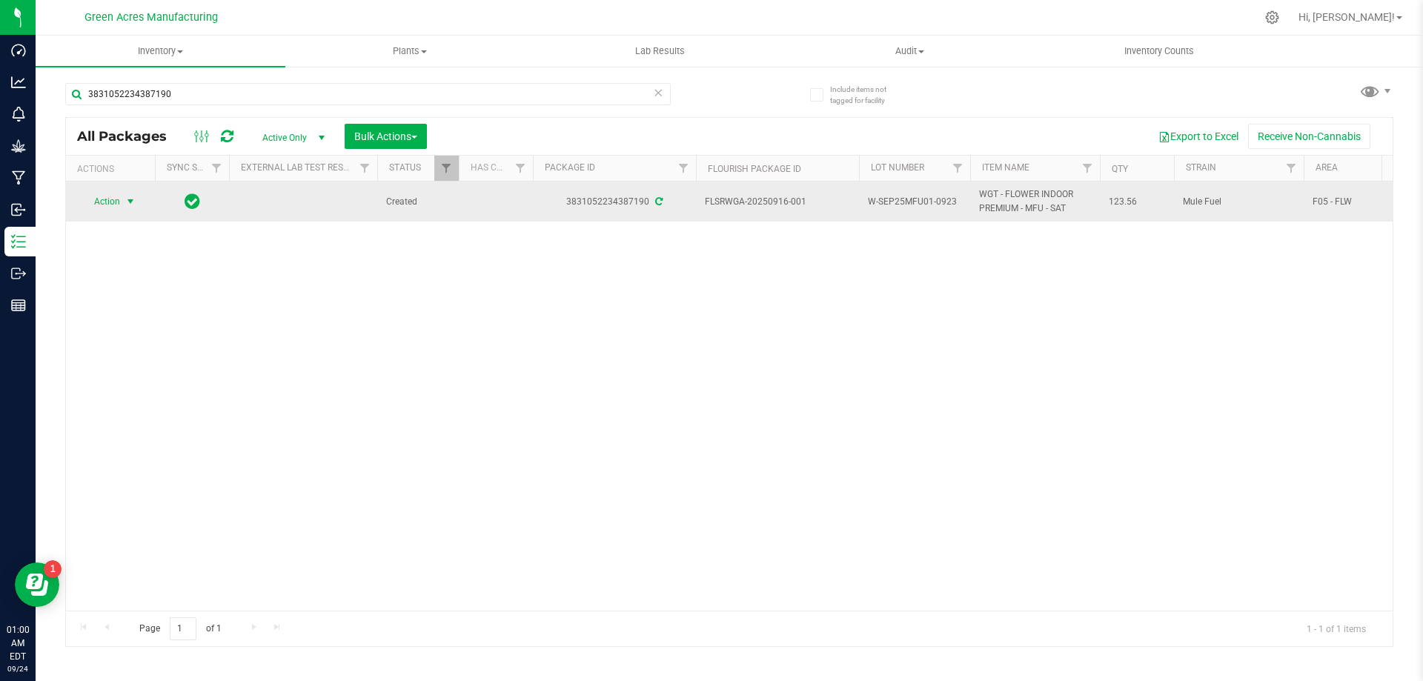
click at [124, 199] on span "select" at bounding box center [131, 201] width 19 height 21
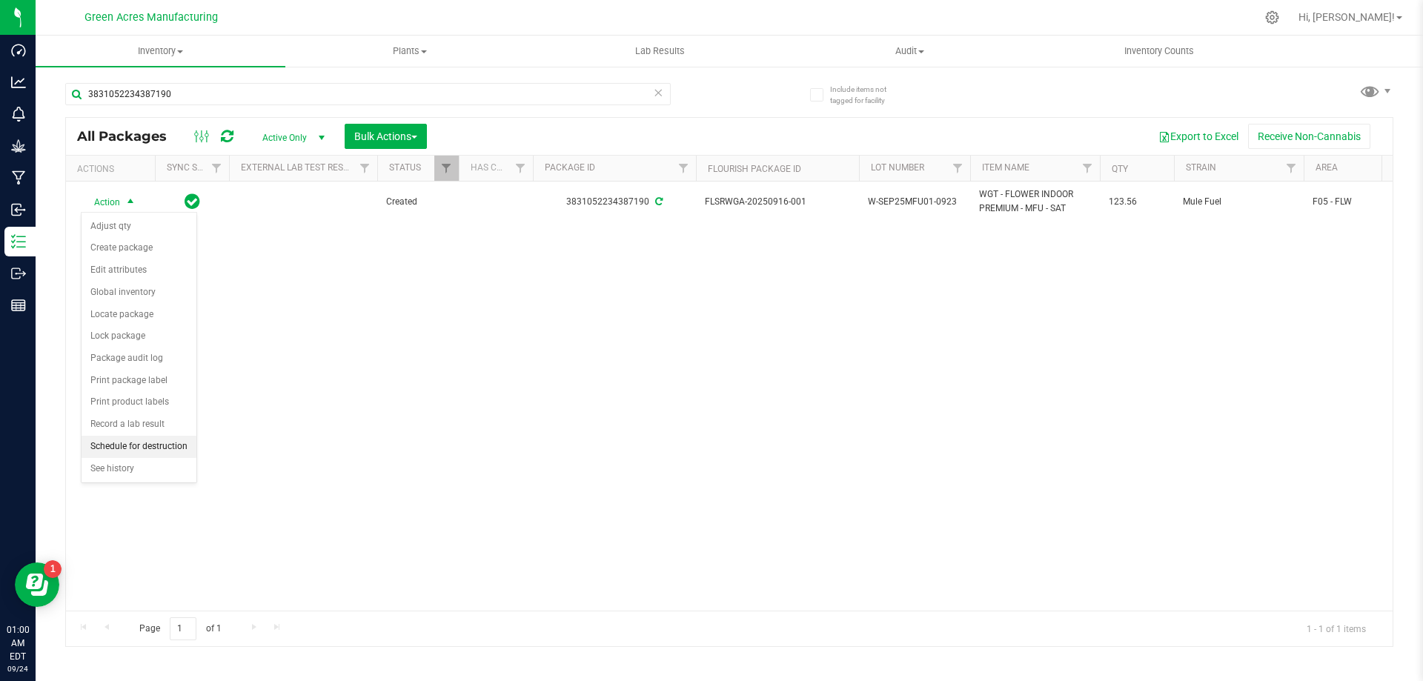
click at [150, 448] on li "Schedule for destruction" at bounding box center [139, 447] width 115 height 22
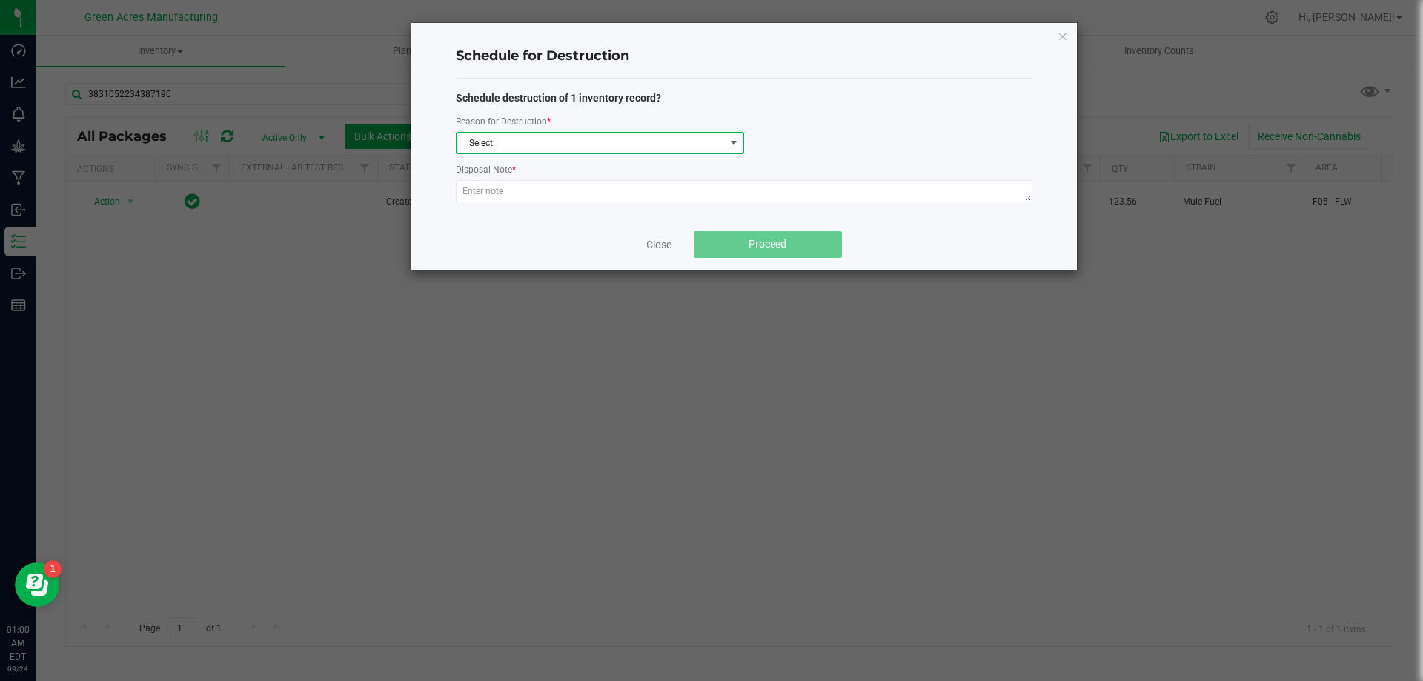
click at [728, 145] on span at bounding box center [734, 143] width 12 height 12
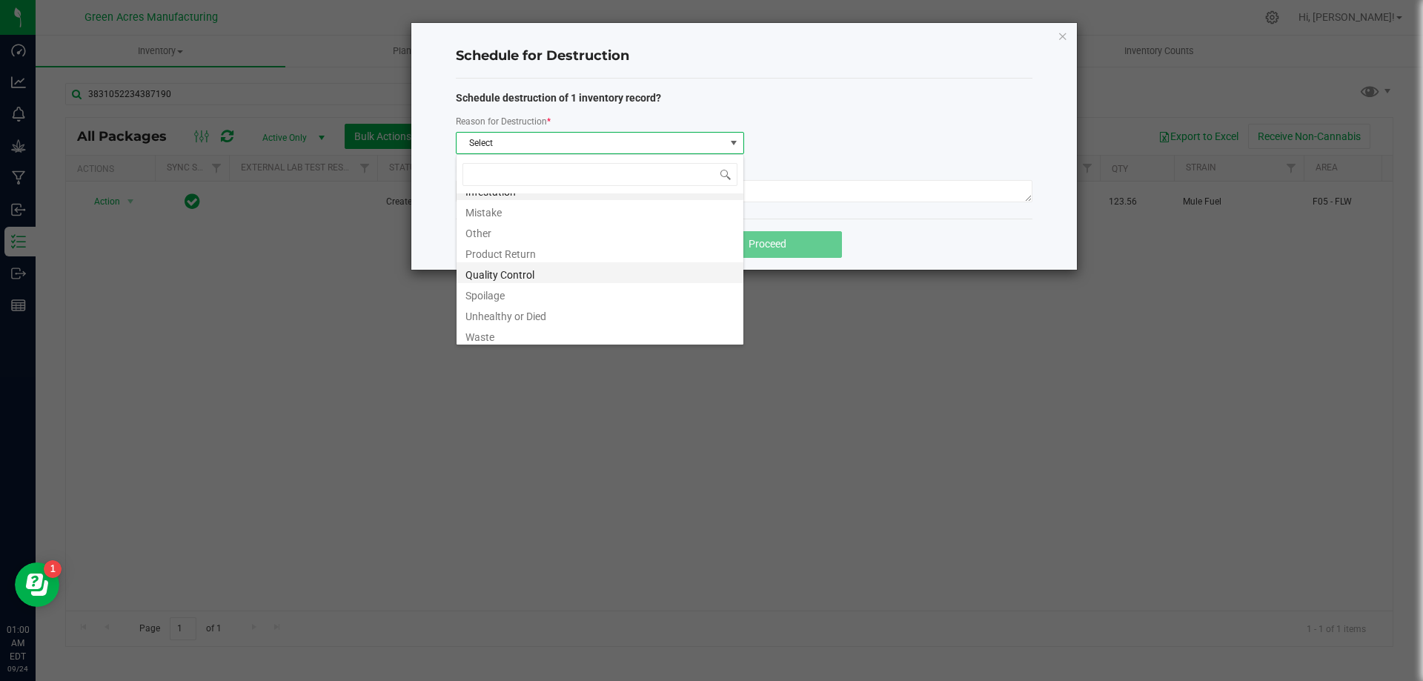
scroll to position [18, 0]
click at [536, 329] on li "Waste" at bounding box center [600, 331] width 287 height 21
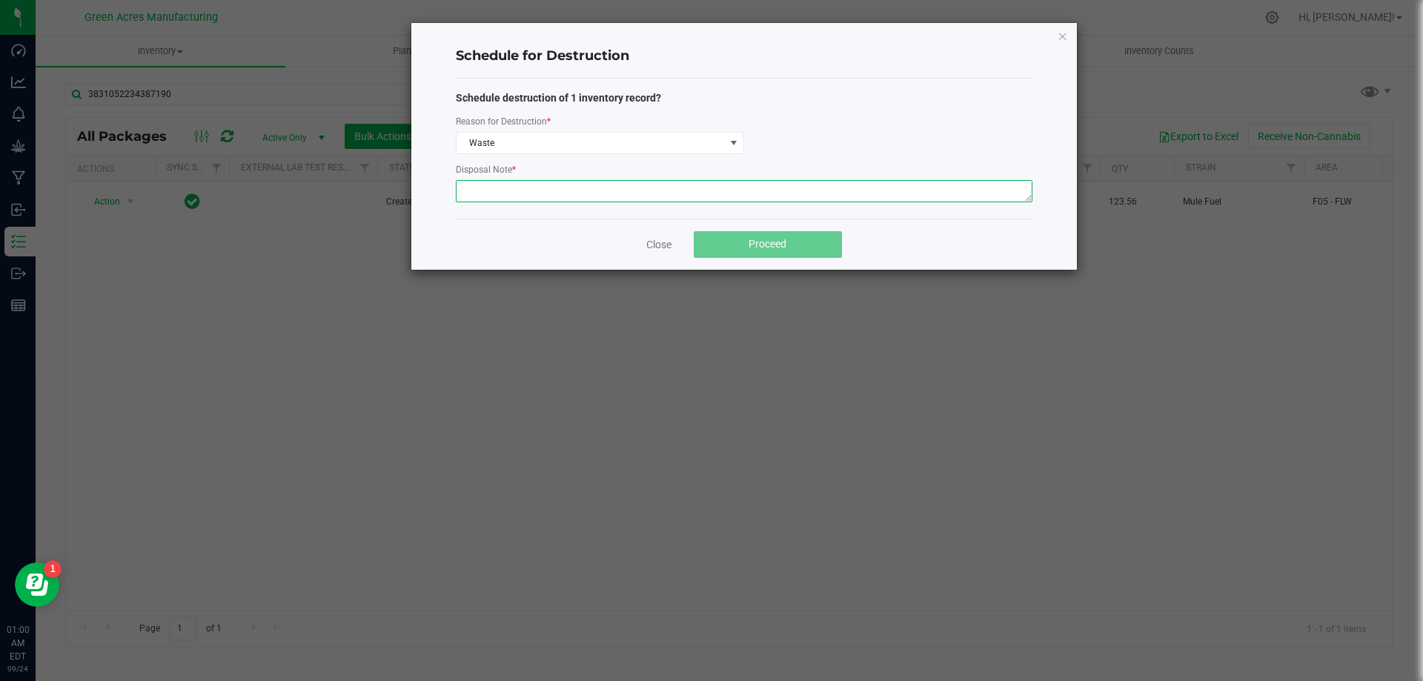
click at [604, 197] on textarea at bounding box center [744, 191] width 577 height 22
paste textarea "WASTE FROM WHOLE FLOWER PACKING PROCESS"
type textarea "WASTE FROM WHOLE FLOWER PACKING PROCESS"
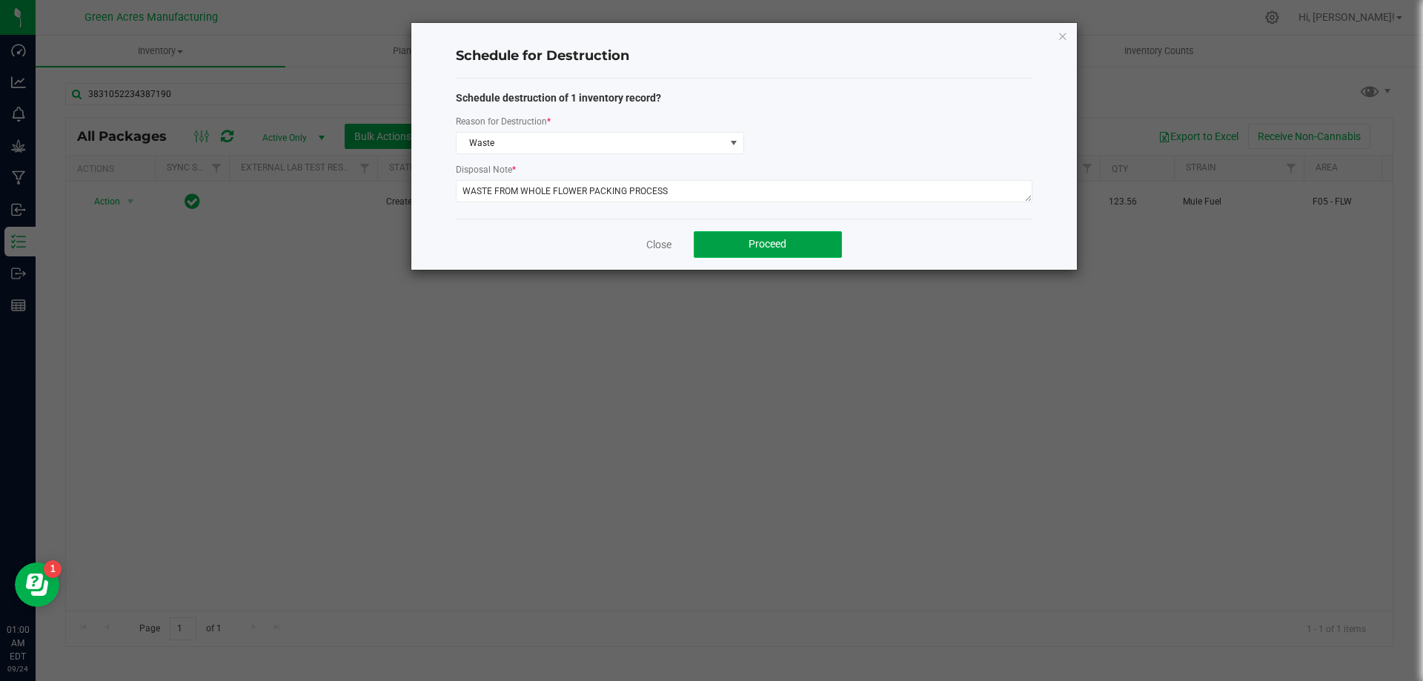
click at [732, 242] on button "Proceed" at bounding box center [768, 244] width 148 height 27
